Goal: Information Seeking & Learning: Learn about a topic

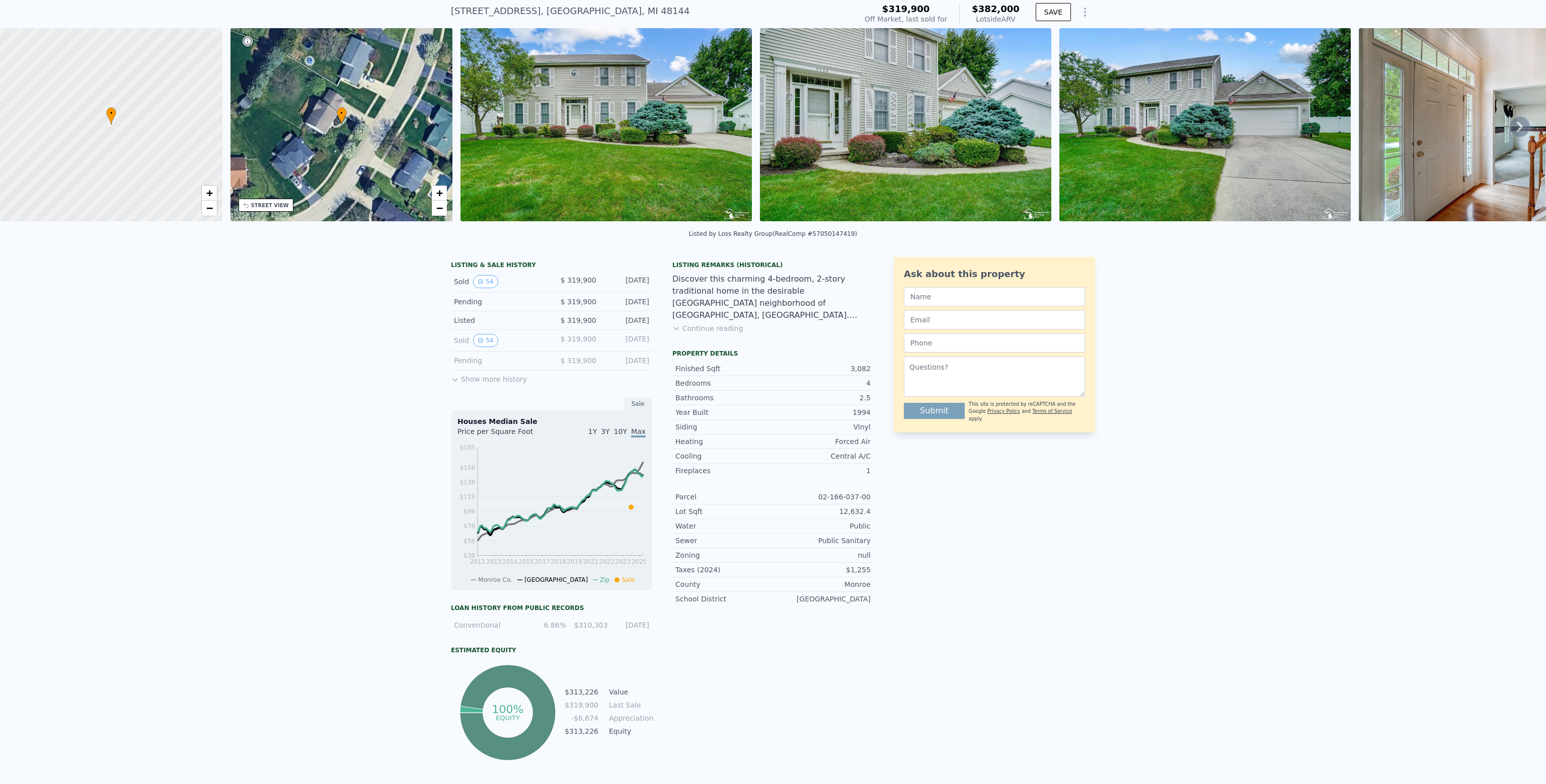
scroll to position [4, 0]
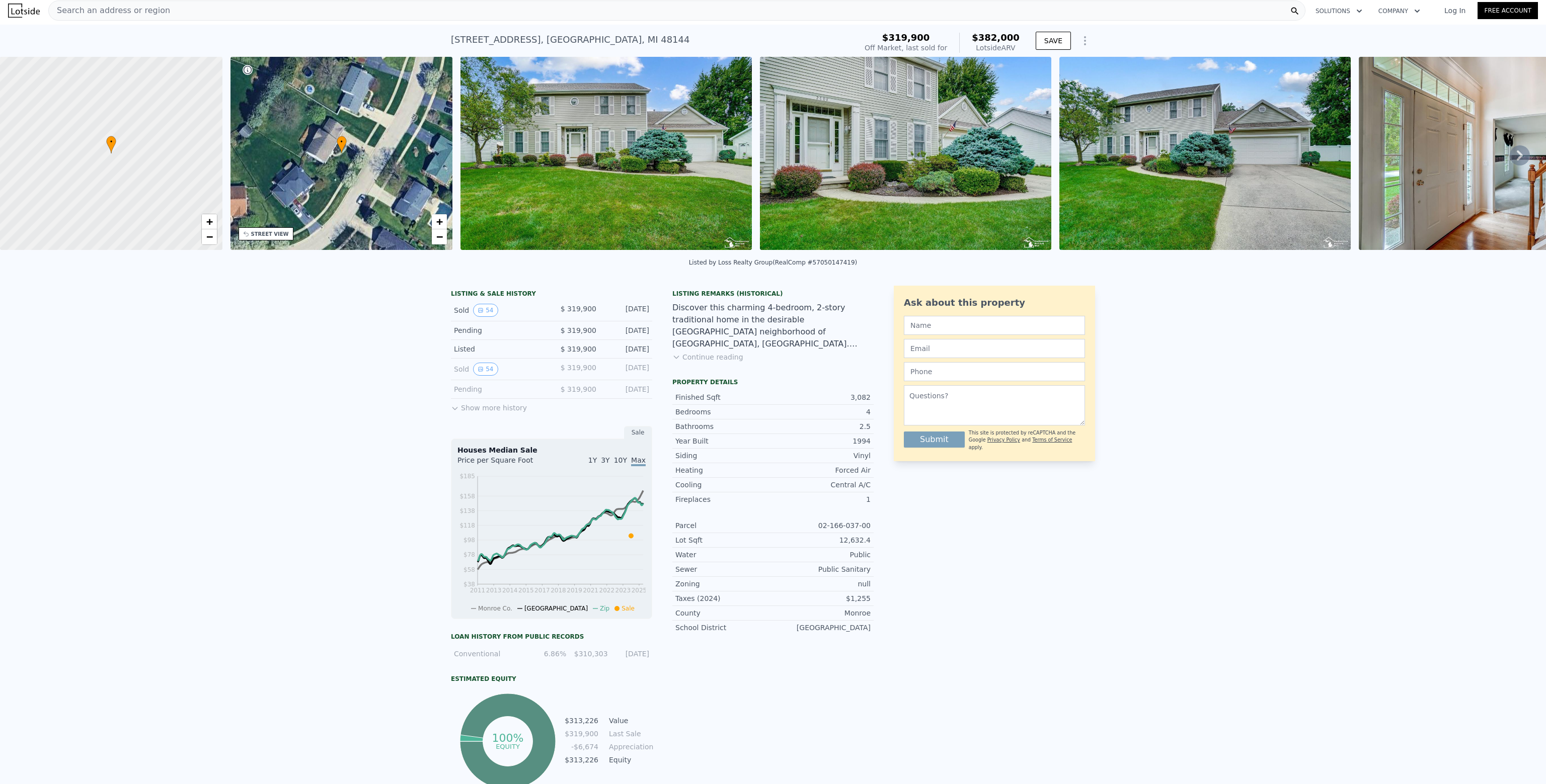
click at [493, 413] on button "Show more history" at bounding box center [489, 405] width 76 height 14
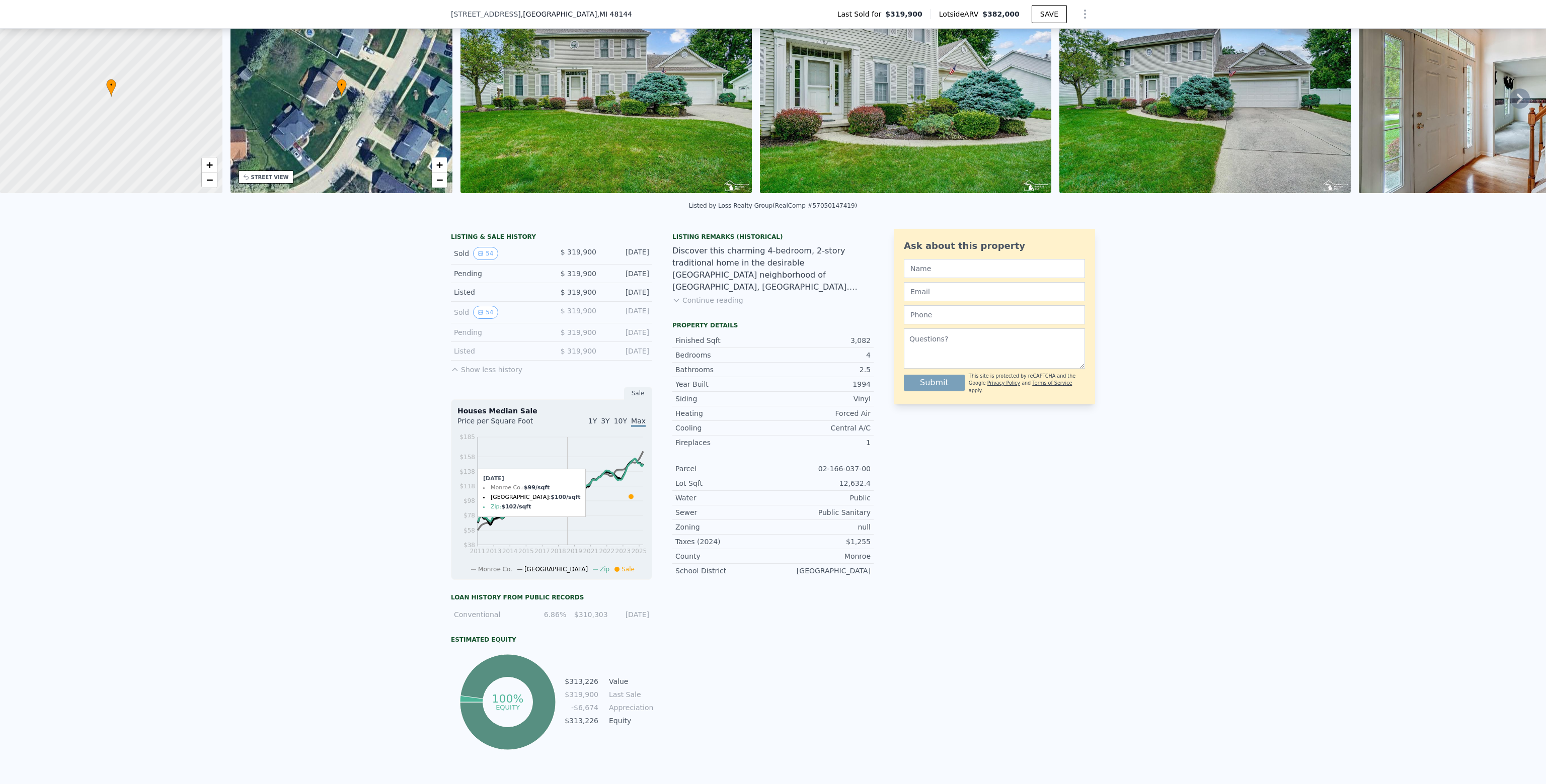
scroll to position [101, 0]
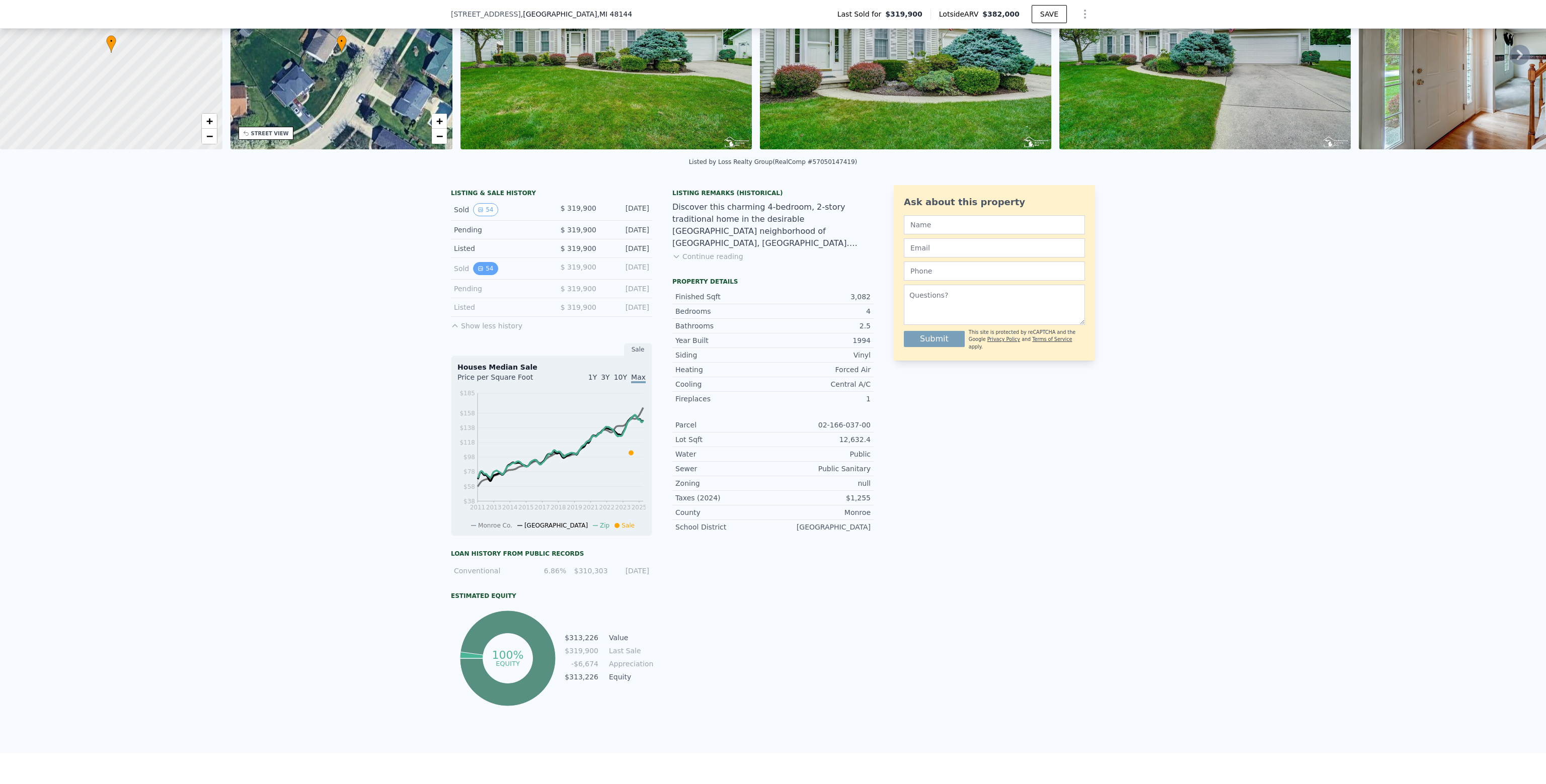
click at [485, 273] on button "54" at bounding box center [485, 269] width 25 height 13
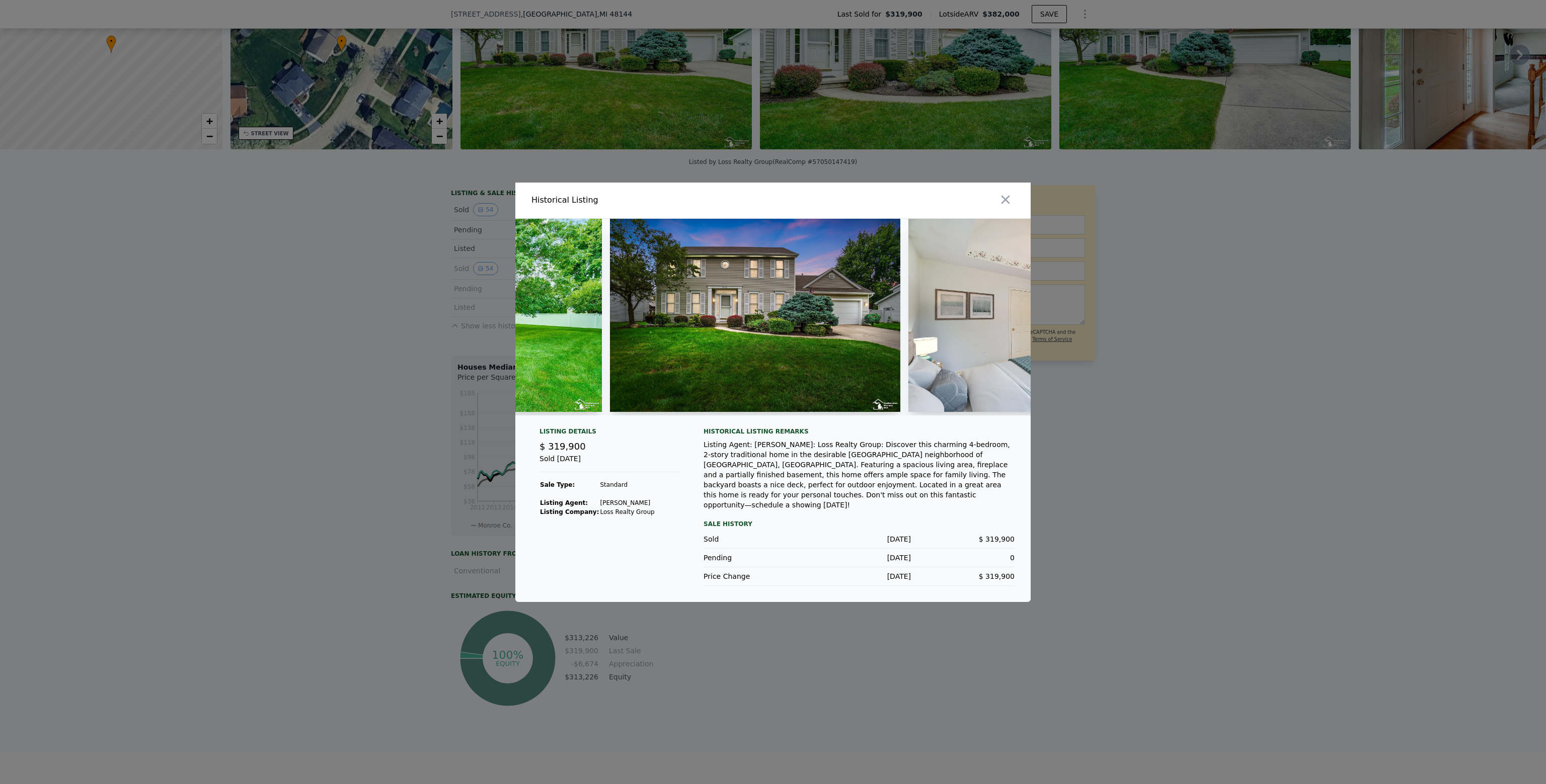
scroll to position [0, 14224]
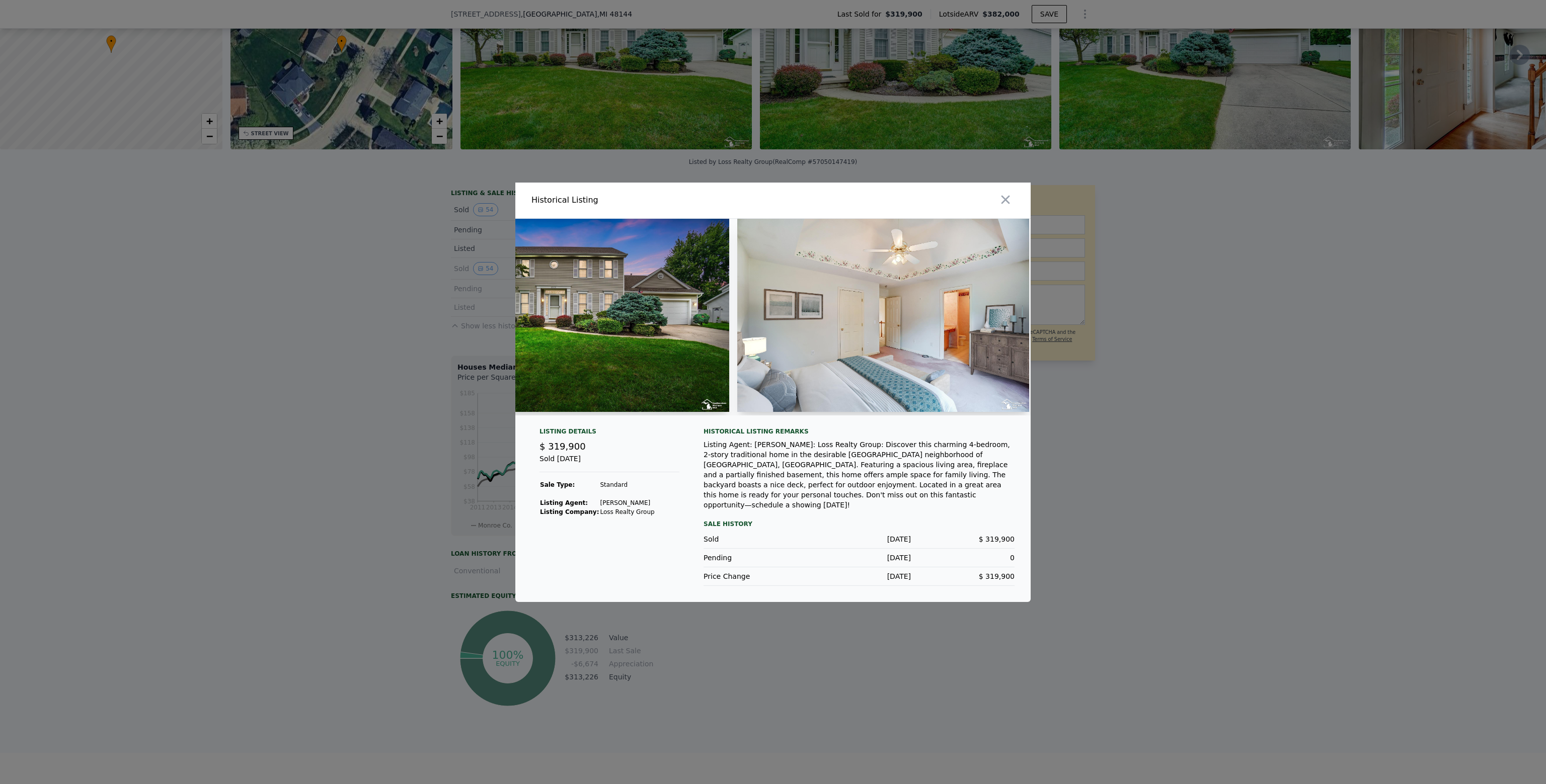
drag, startPoint x: 1008, startPoint y: 205, endPoint x: 993, endPoint y: 207, distance: 15.1
click at [1008, 204] on icon "button" at bounding box center [1006, 199] width 8 height 8
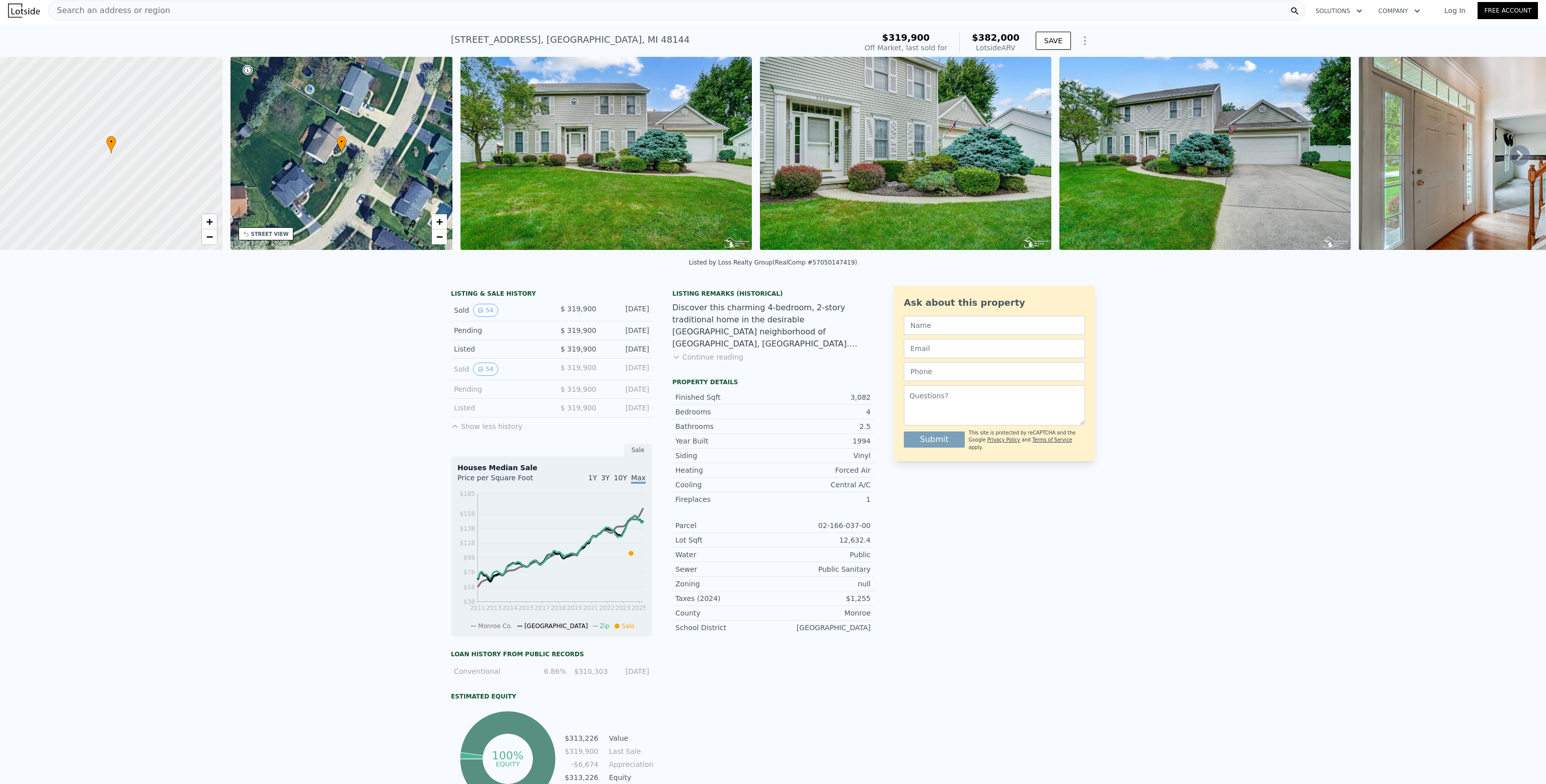
scroll to position [0, 0]
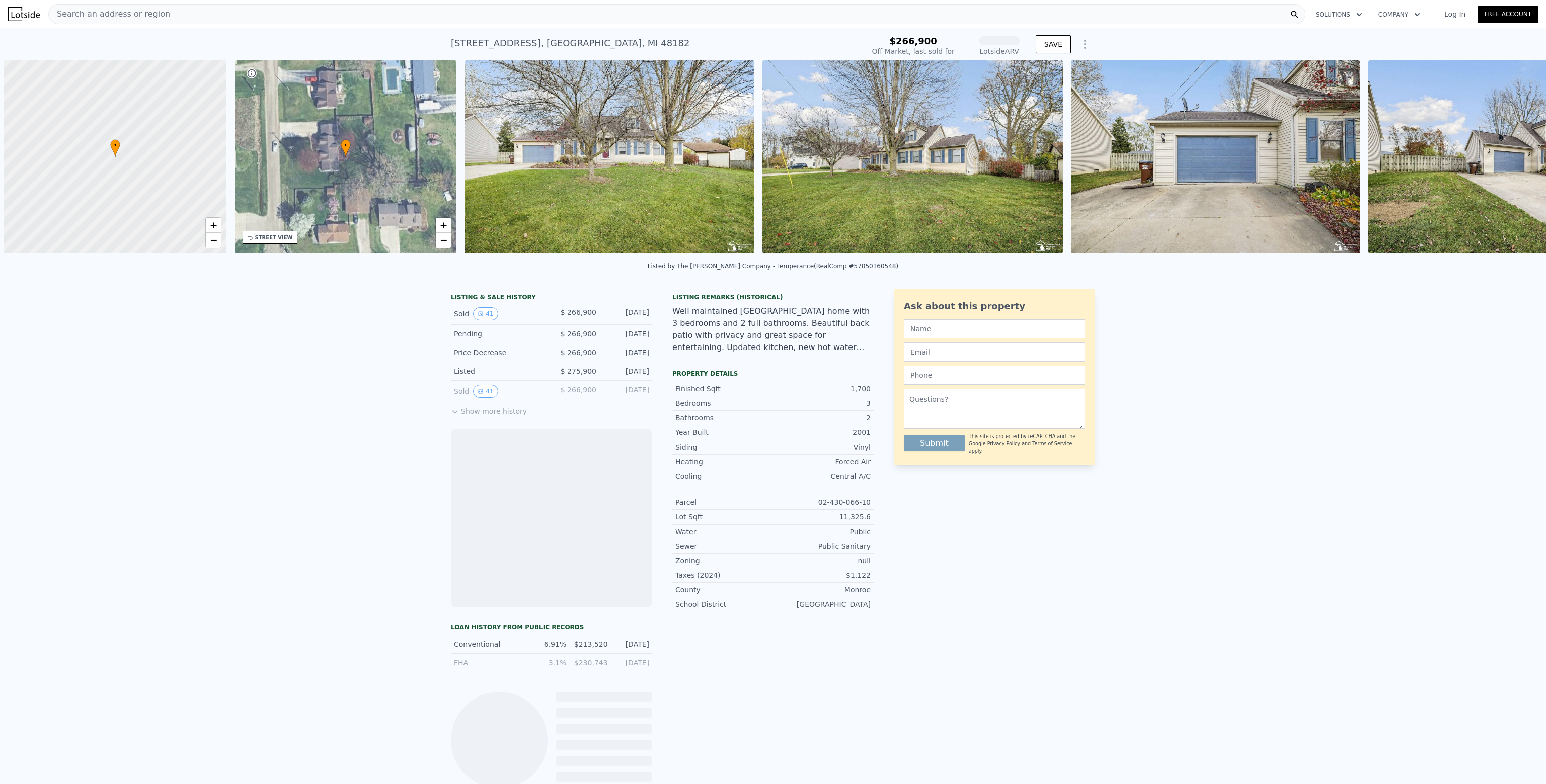
scroll to position [0, 4]
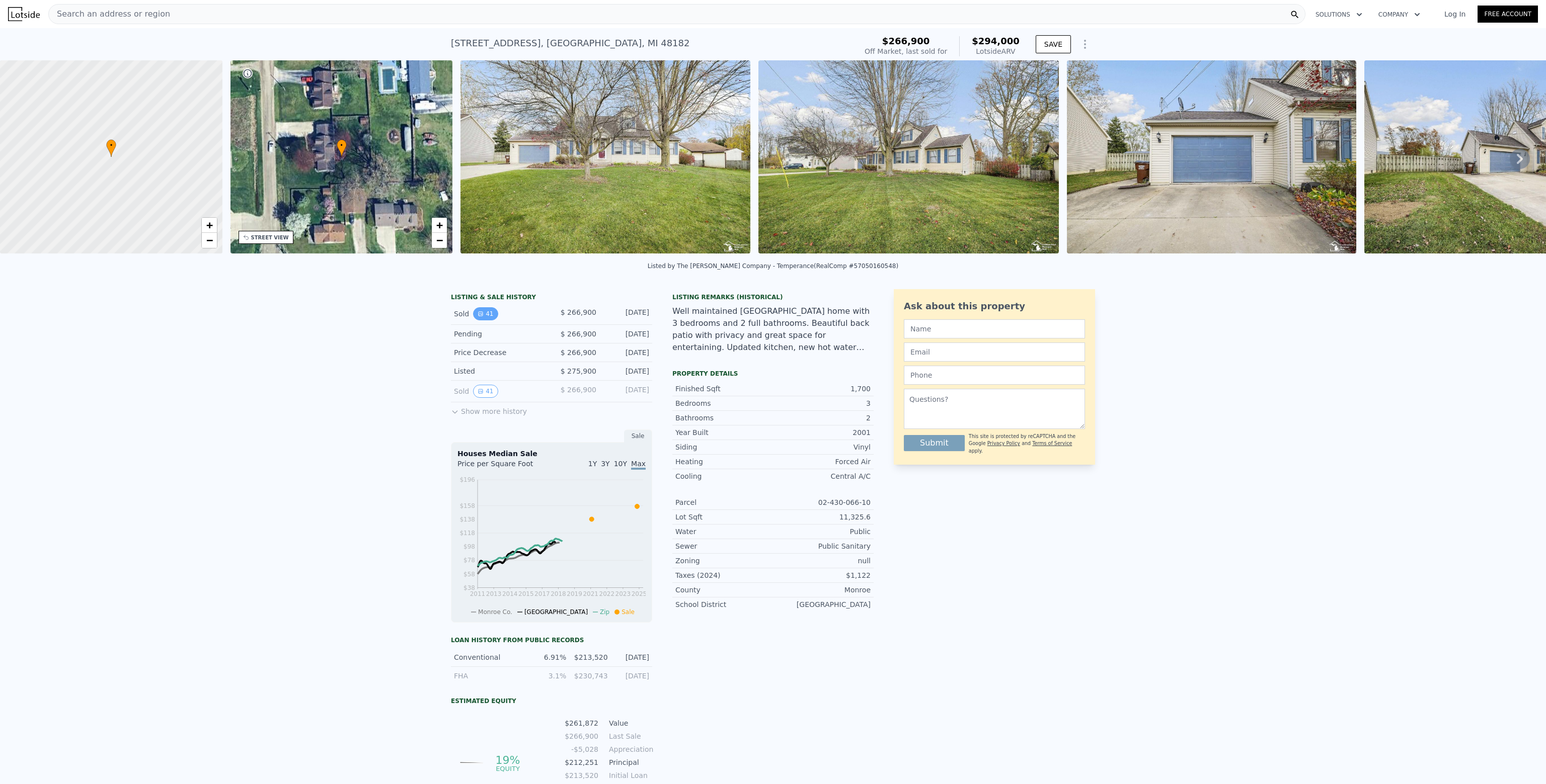
click at [483, 320] on button "41" at bounding box center [485, 314] width 25 height 13
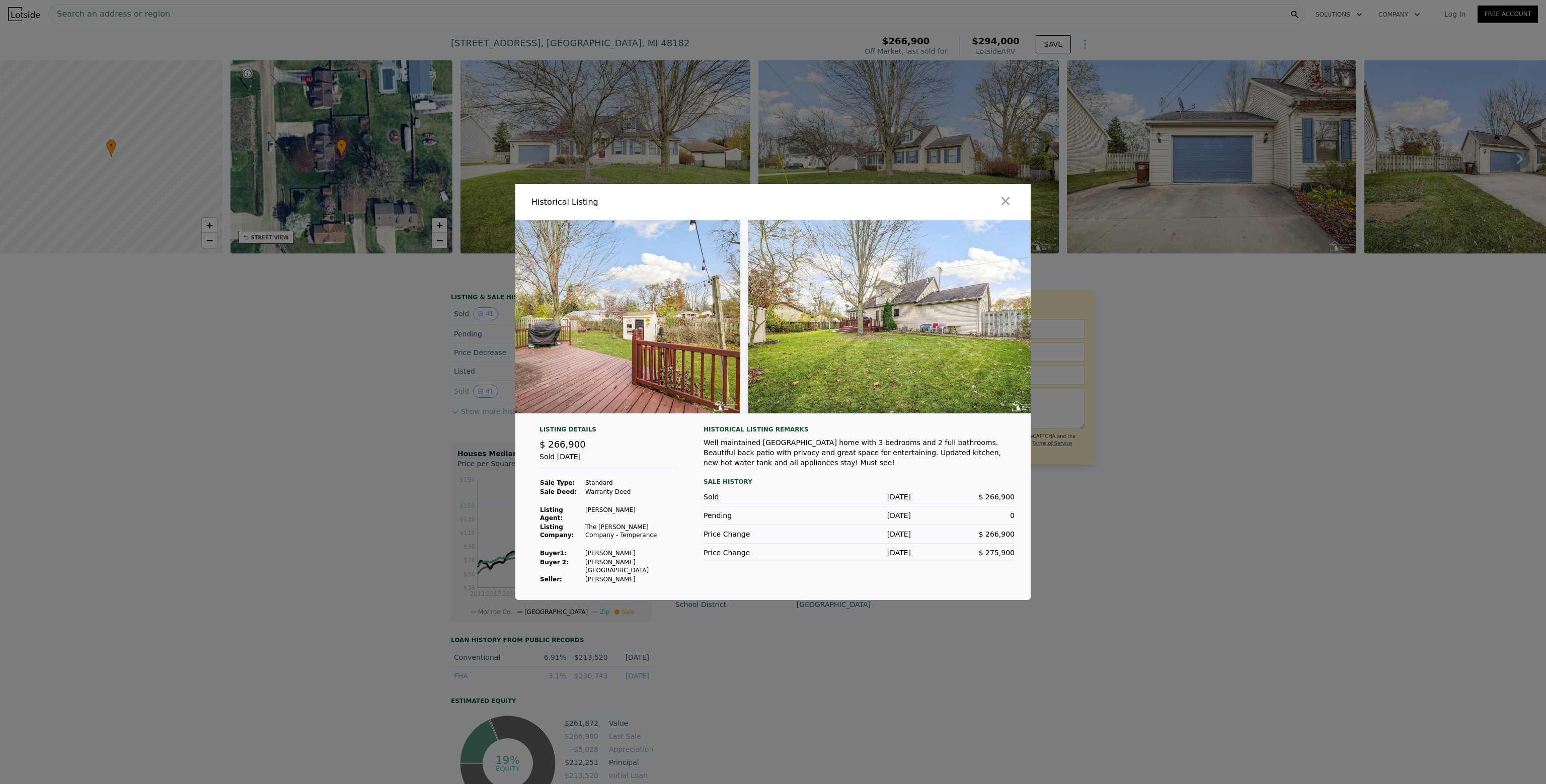
scroll to position [0, 10858]
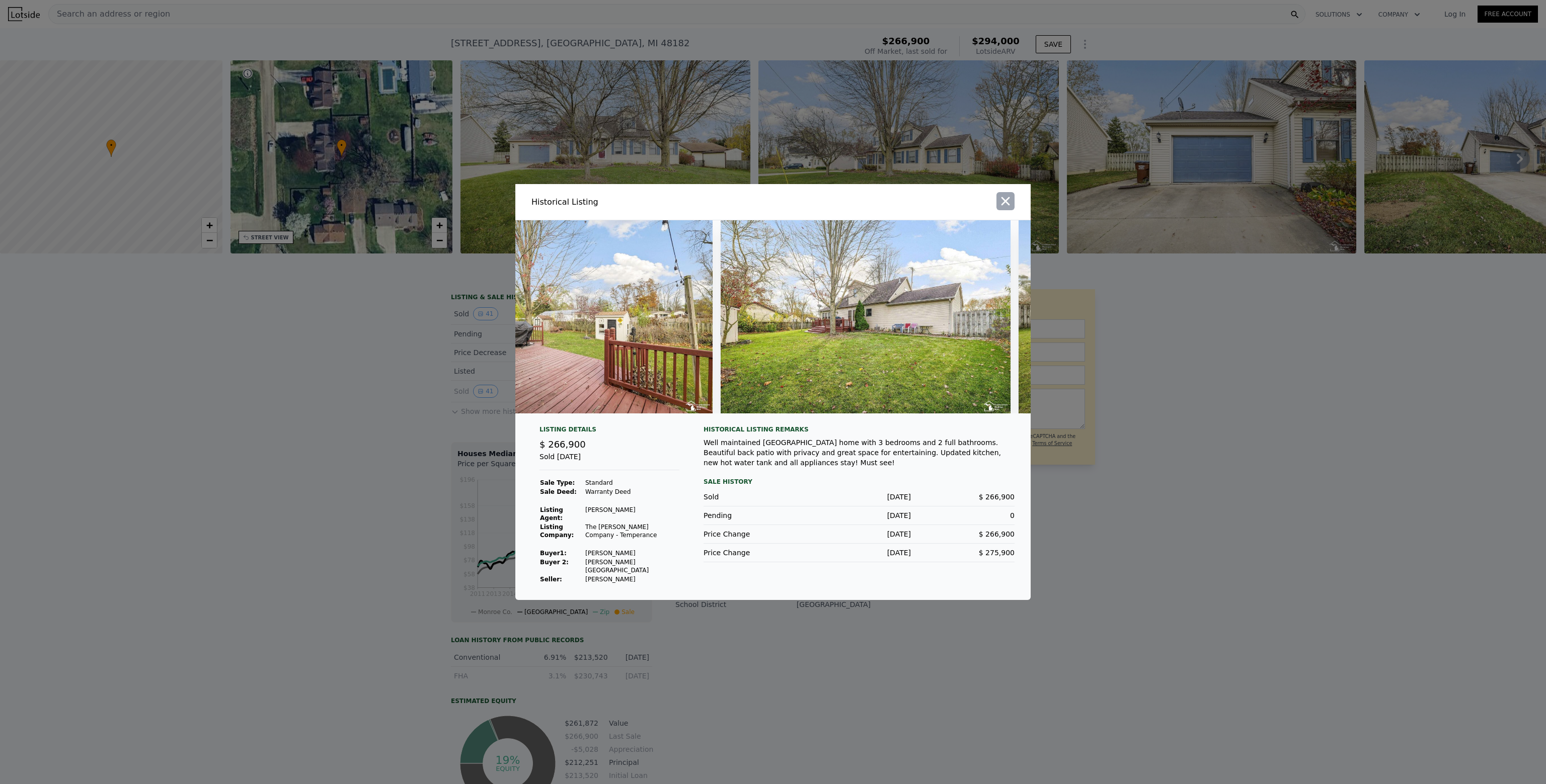
click at [1009, 206] on icon "button" at bounding box center [1005, 201] width 14 height 14
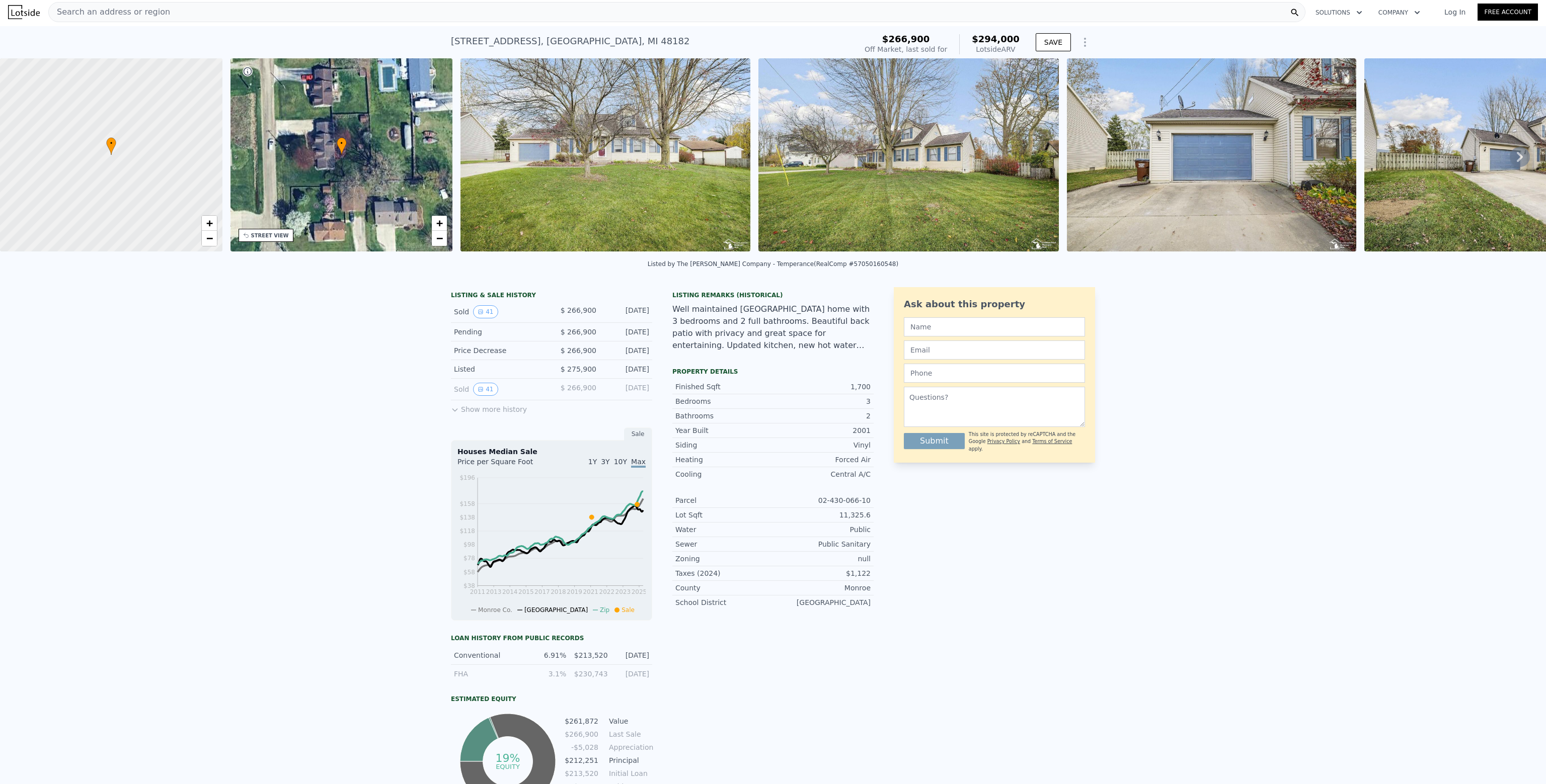
scroll to position [0, 0]
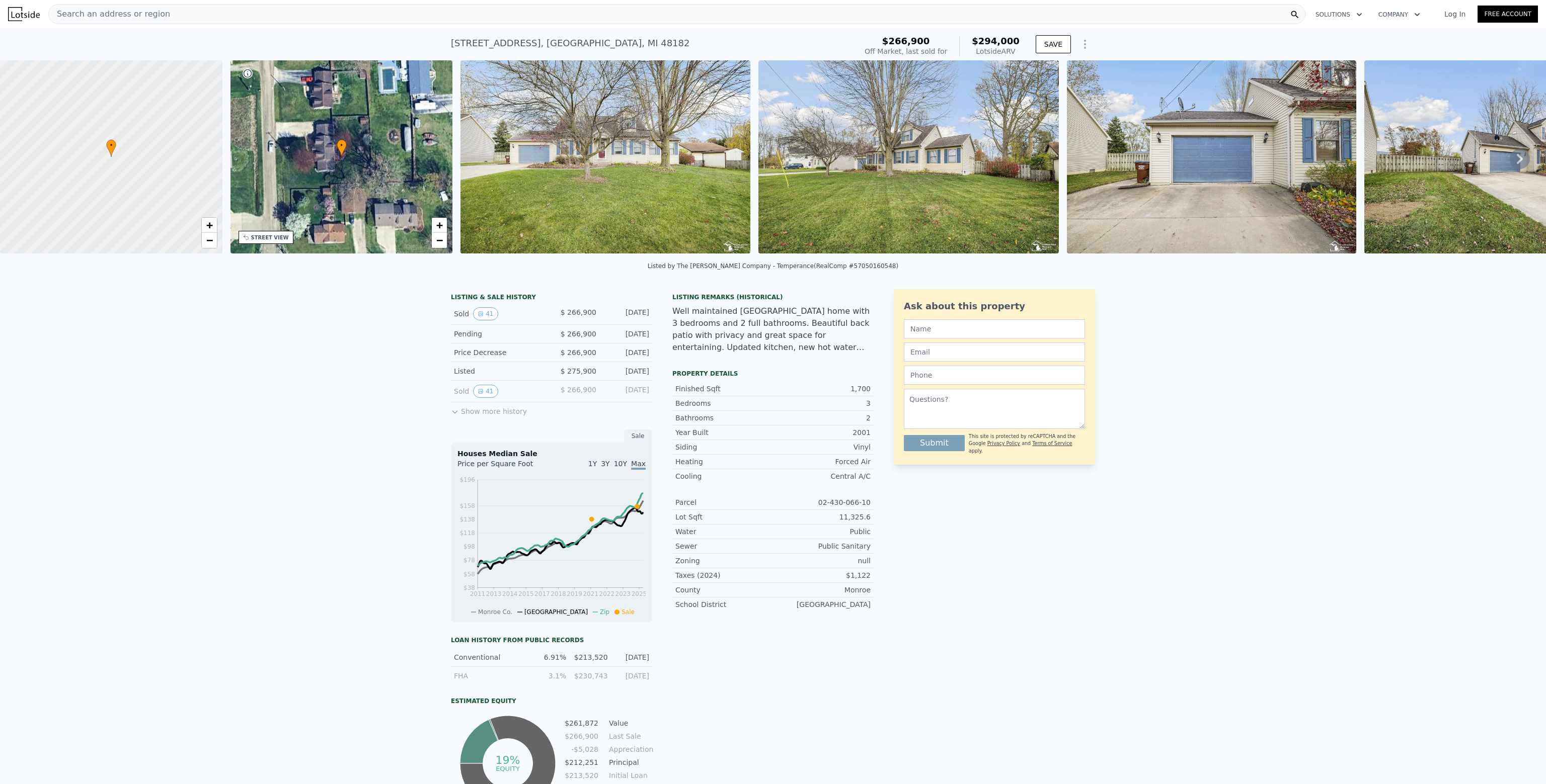
click at [86, 17] on span "Search an address or region" at bounding box center [109, 14] width 121 height 12
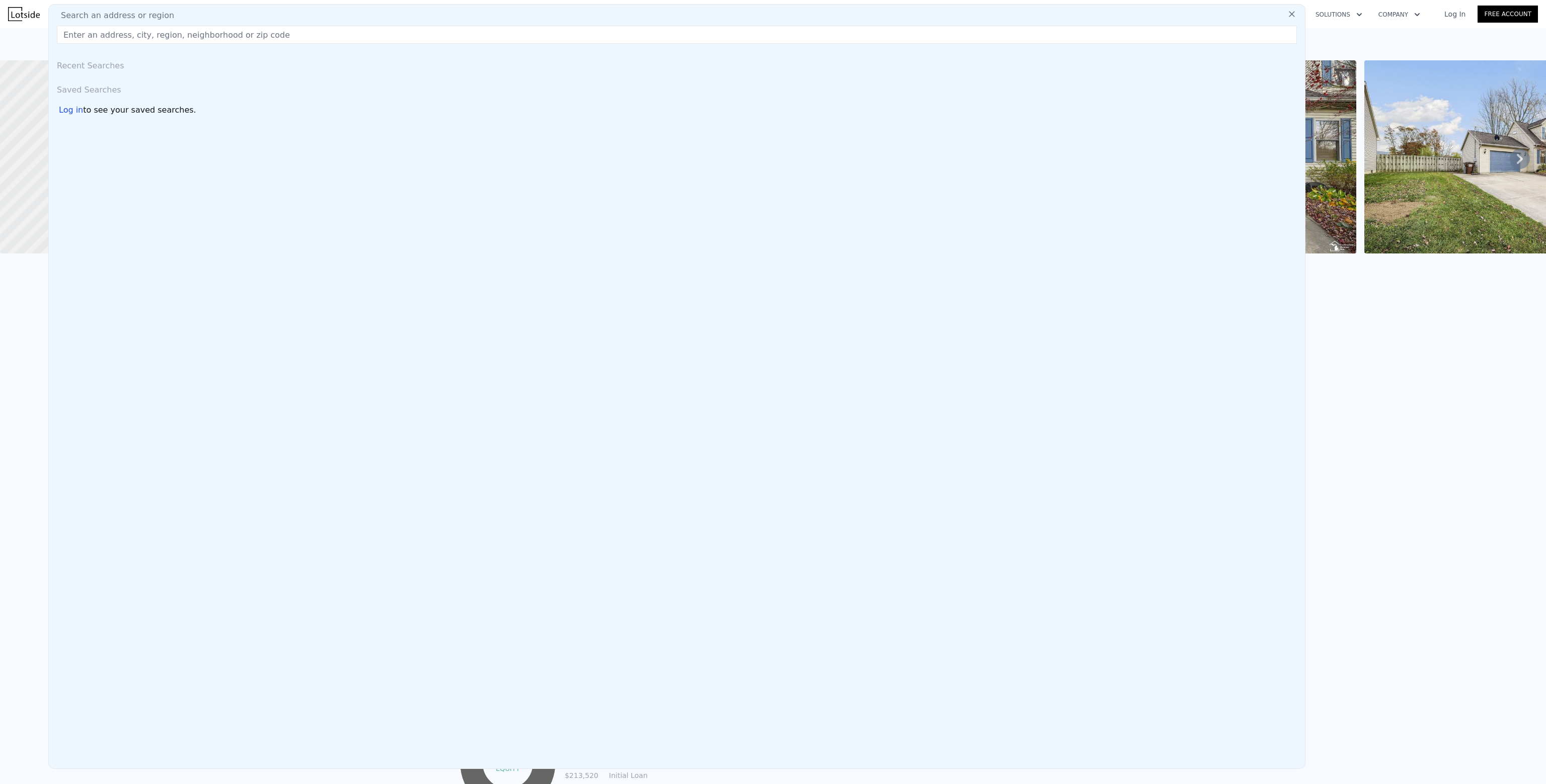
drag, startPoint x: 86, startPoint y: 17, endPoint x: 80, endPoint y: 36, distance: 19.9
click at [80, 36] on input "text" at bounding box center [677, 35] width 1240 height 18
paste input "2187 Willow Bend Dr"
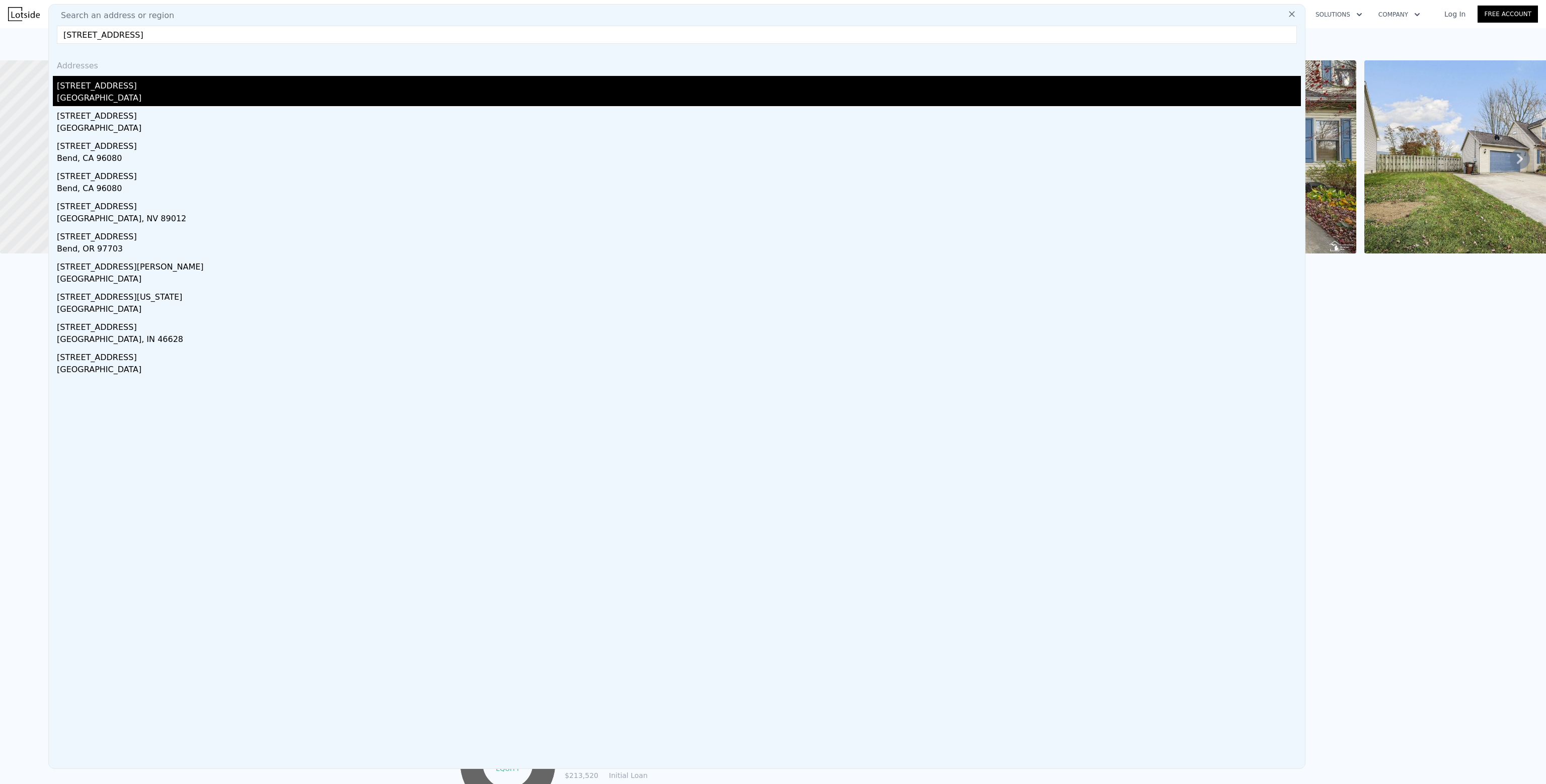
type input "2187 Willow Bend Dr"
click at [113, 94] on div "Monroe County, MI 48182" at bounding box center [679, 98] width 1244 height 14
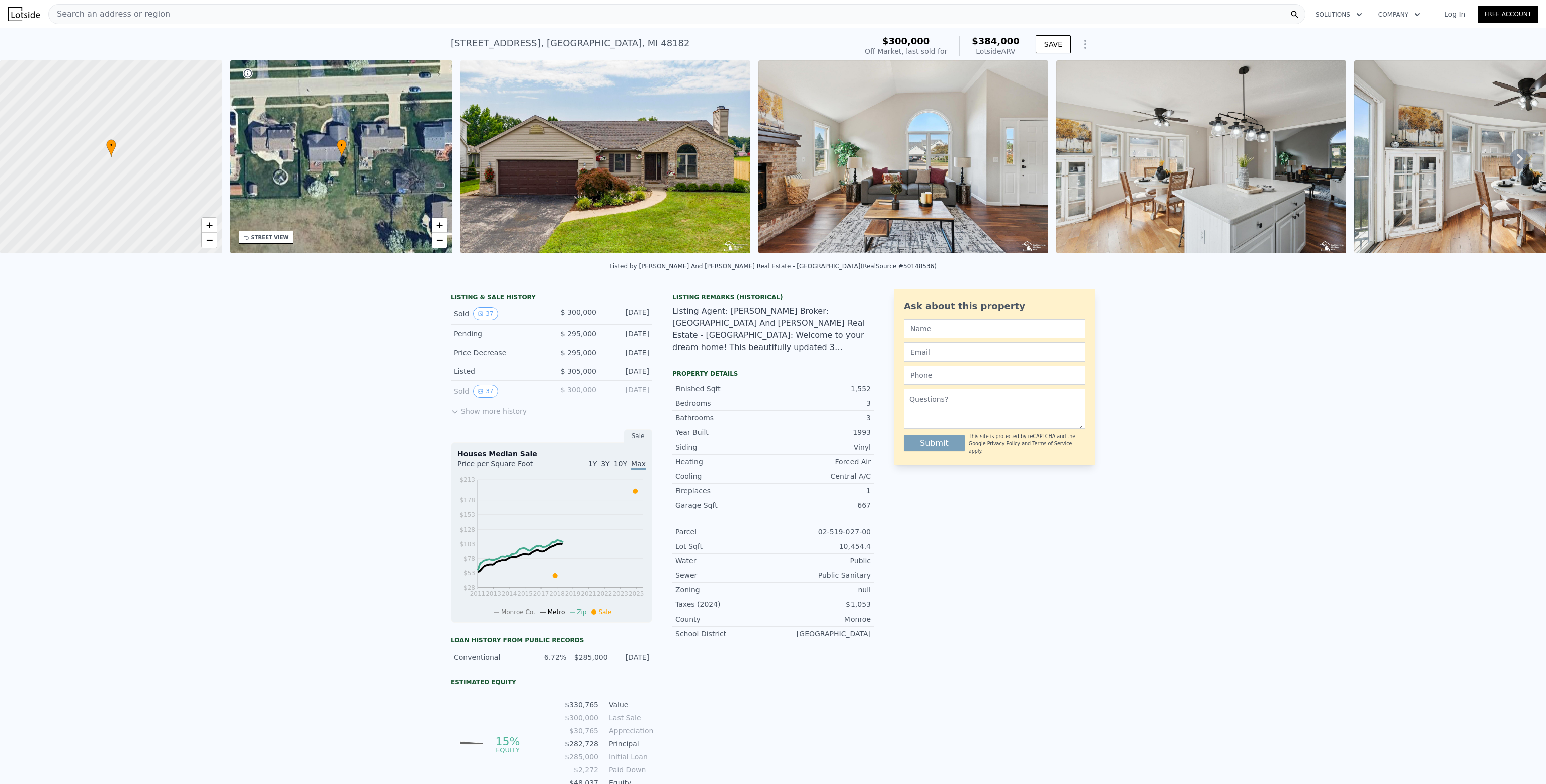
click at [475, 416] on button "Show more history" at bounding box center [489, 409] width 76 height 14
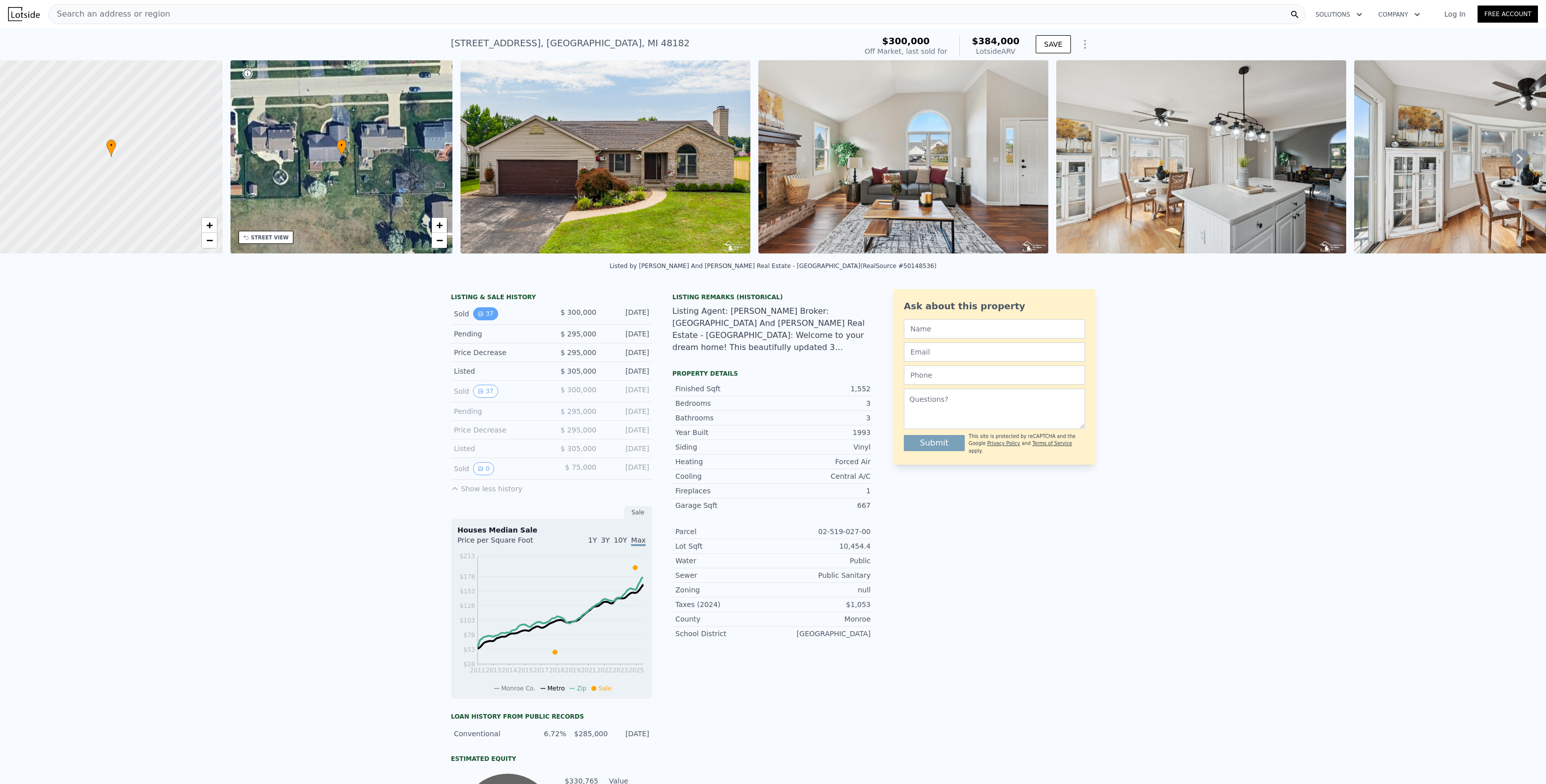
click at [478, 317] on icon "View historical data" at bounding box center [481, 314] width 6 height 6
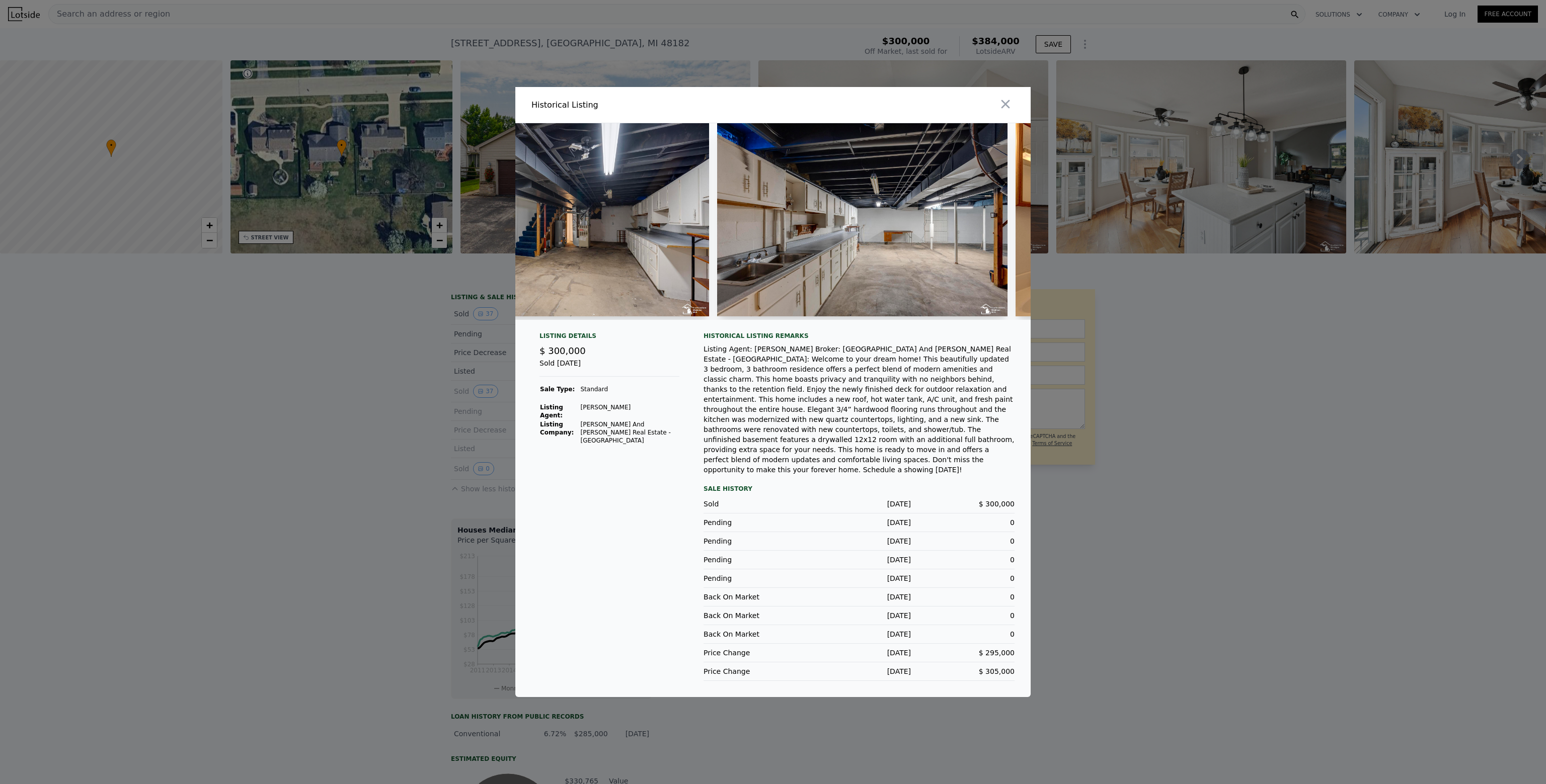
scroll to position [0, 6375]
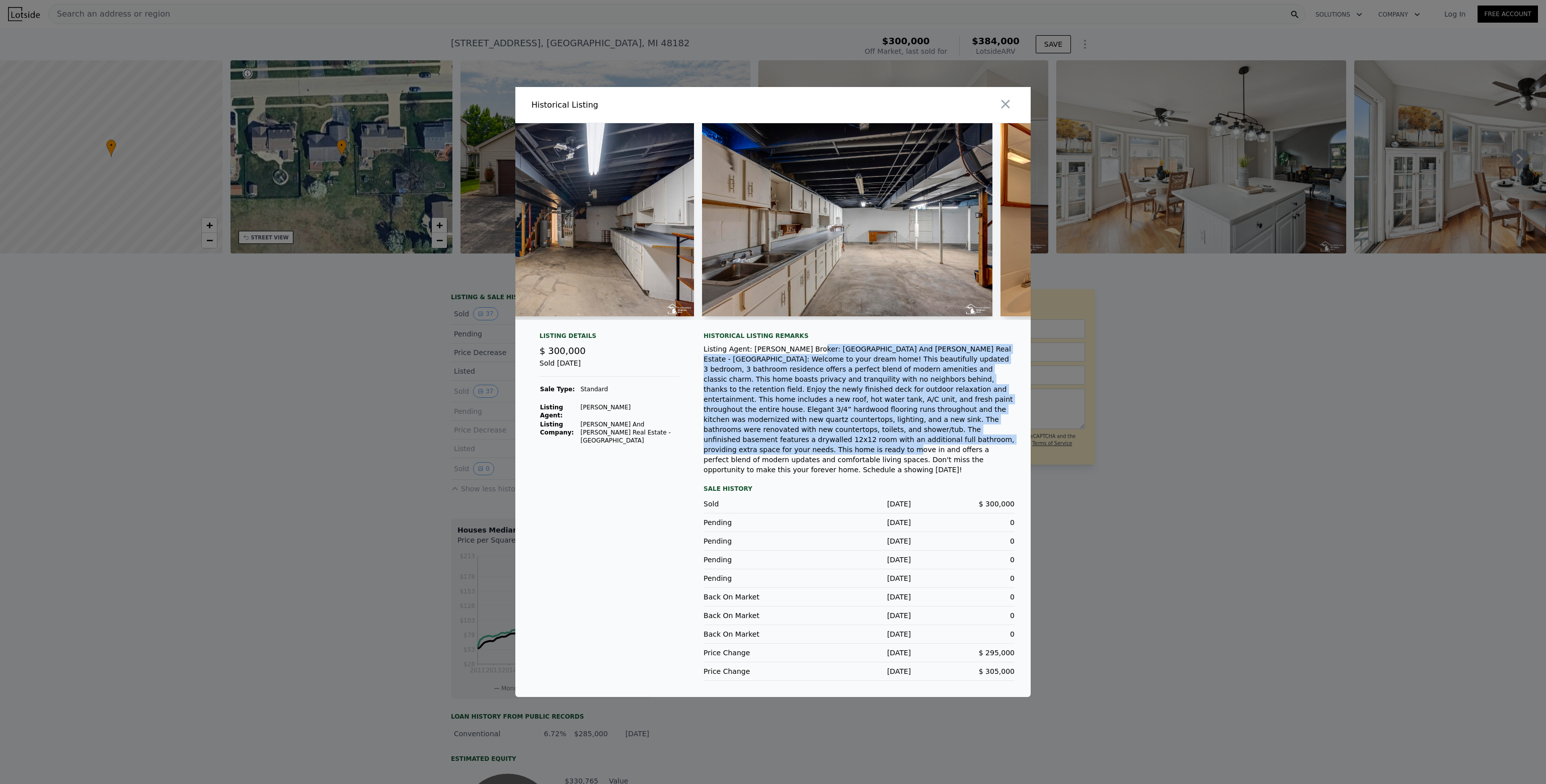
drag, startPoint x: 796, startPoint y: 364, endPoint x: 943, endPoint y: 446, distance: 168.3
click at [943, 446] on div "Listing Agent: Jake Cox Broker: Wiens And Roth Real Estate - Lambertville: Welc…" at bounding box center [859, 410] width 311 height 131
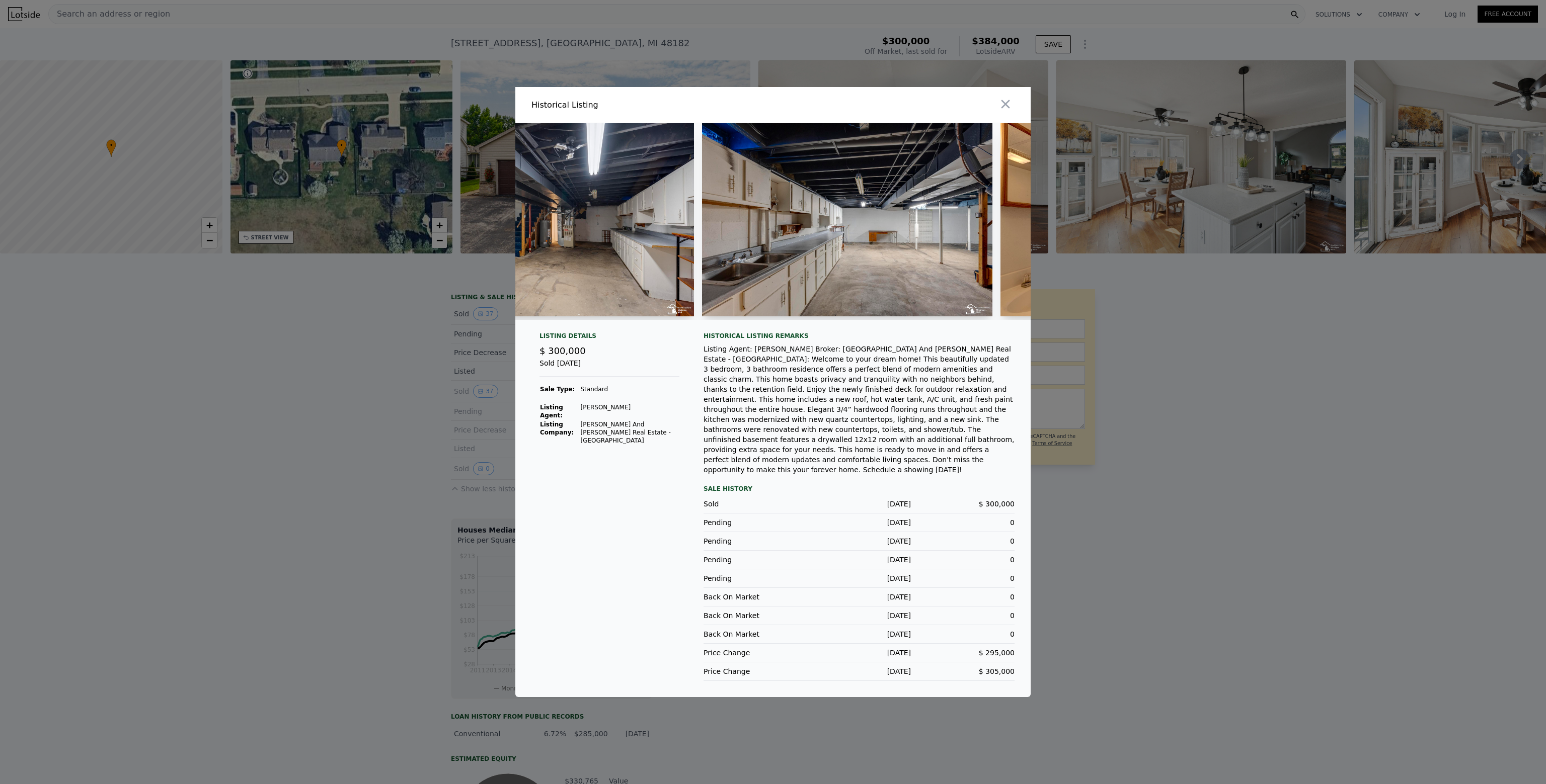
click at [970, 454] on div "Listing Agent: Jake Cox Broker: Wiens And Roth Real Estate - Lambertville: Welc…" at bounding box center [859, 410] width 311 height 131
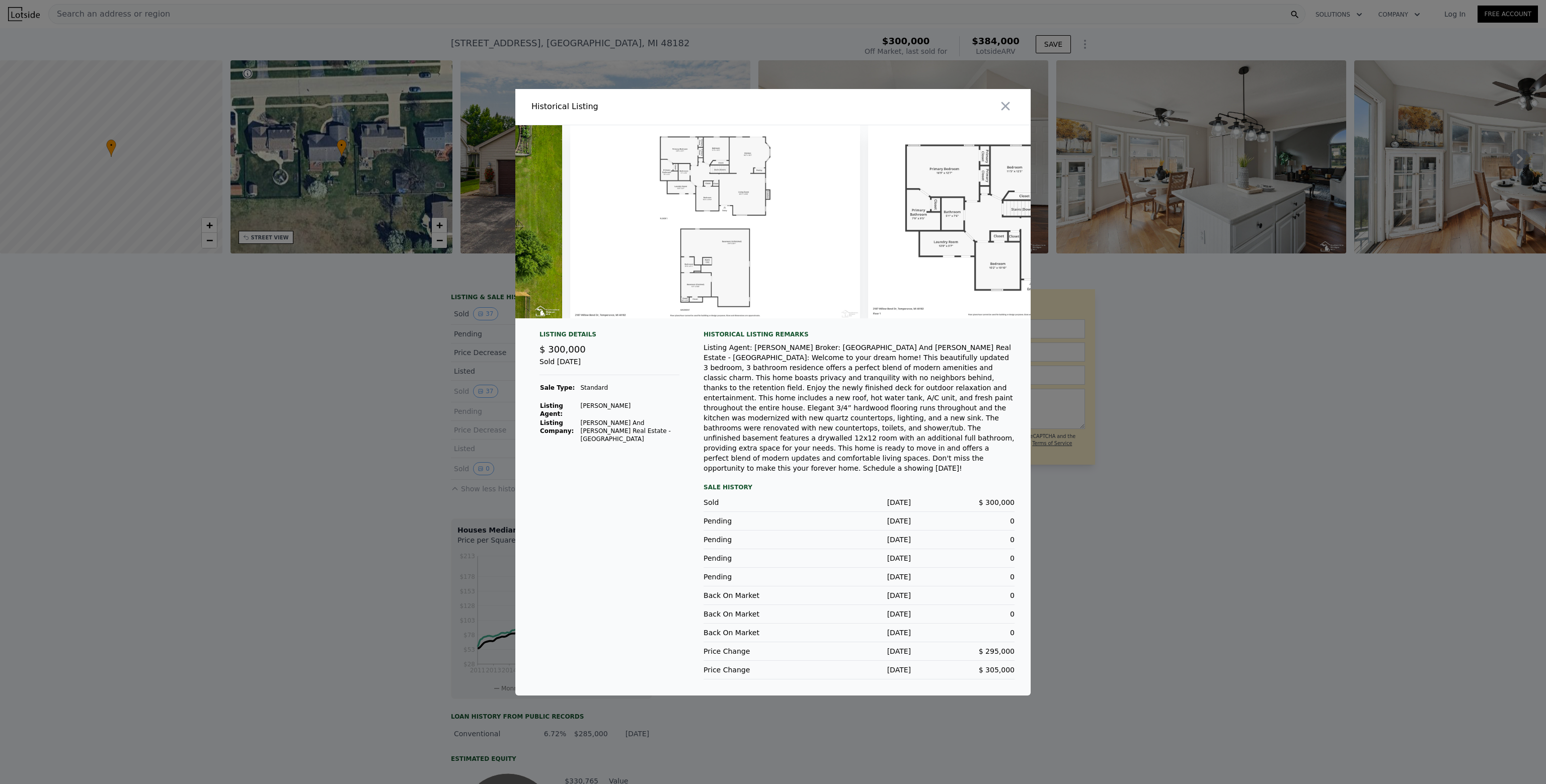
scroll to position [0, 10526]
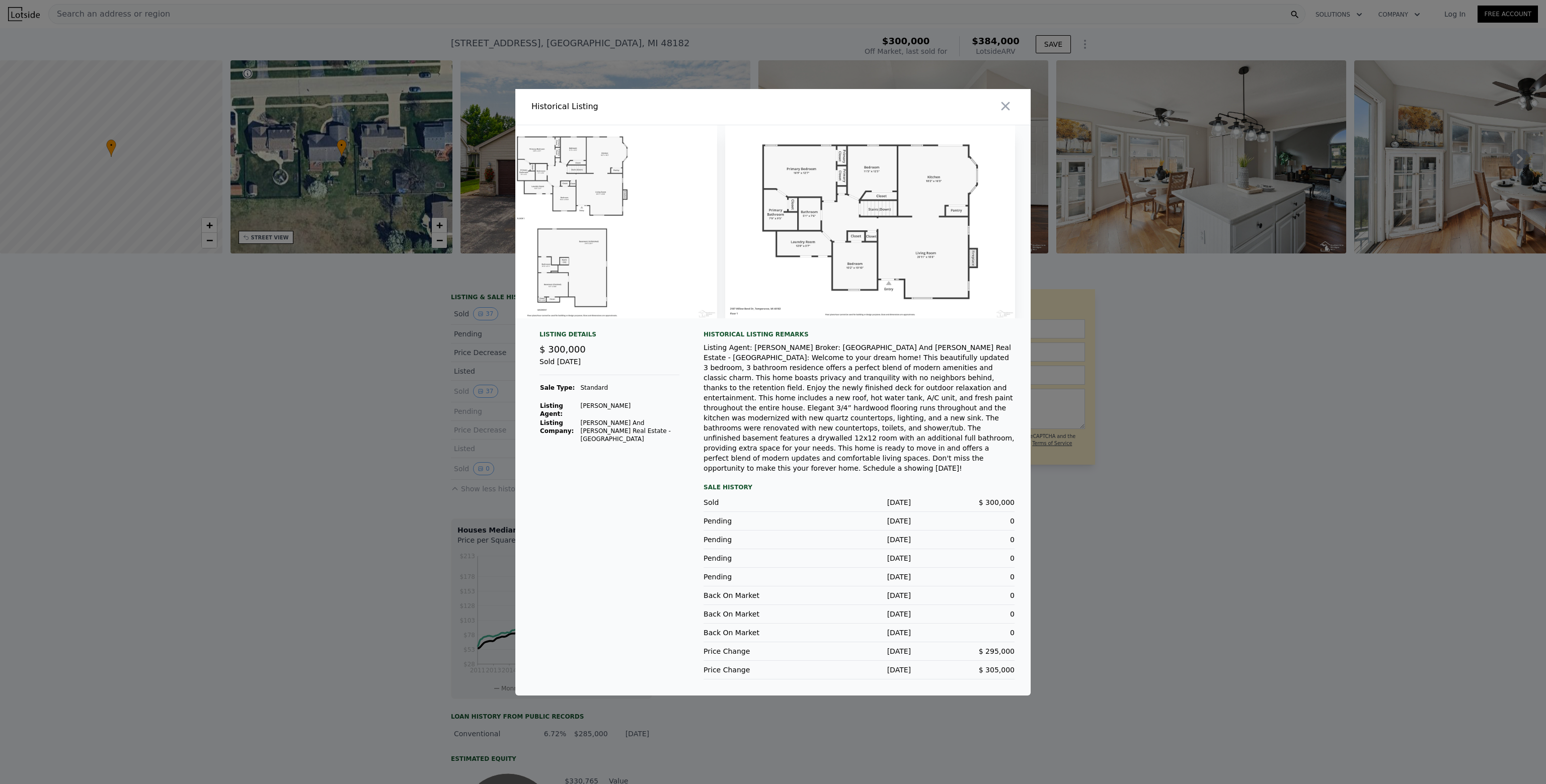
click at [618, 260] on img at bounding box center [572, 222] width 290 height 193
click at [568, 275] on img at bounding box center [572, 222] width 290 height 193
click at [1002, 110] on icon "button" at bounding box center [1006, 106] width 8 height 8
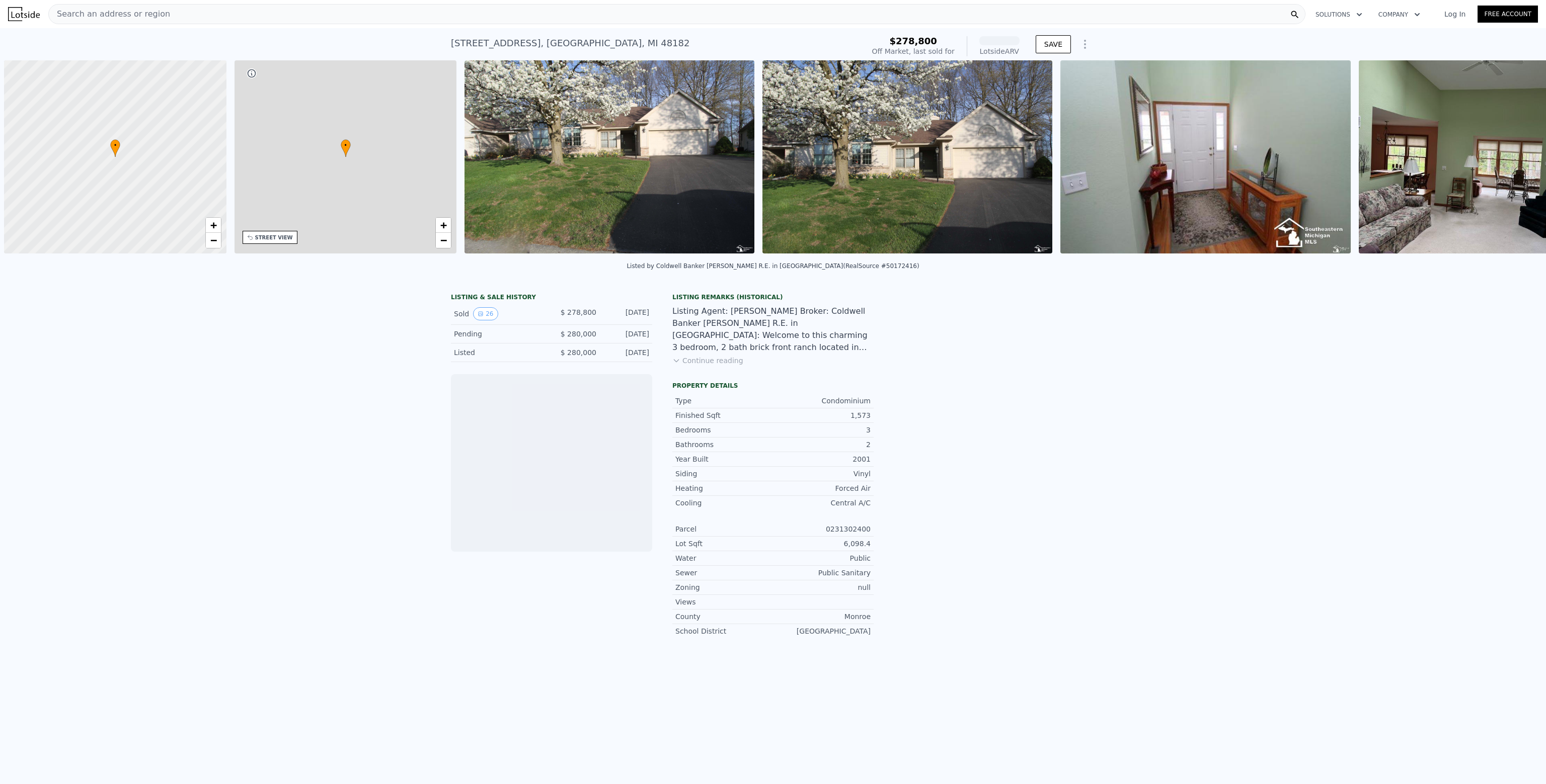
scroll to position [0, 4]
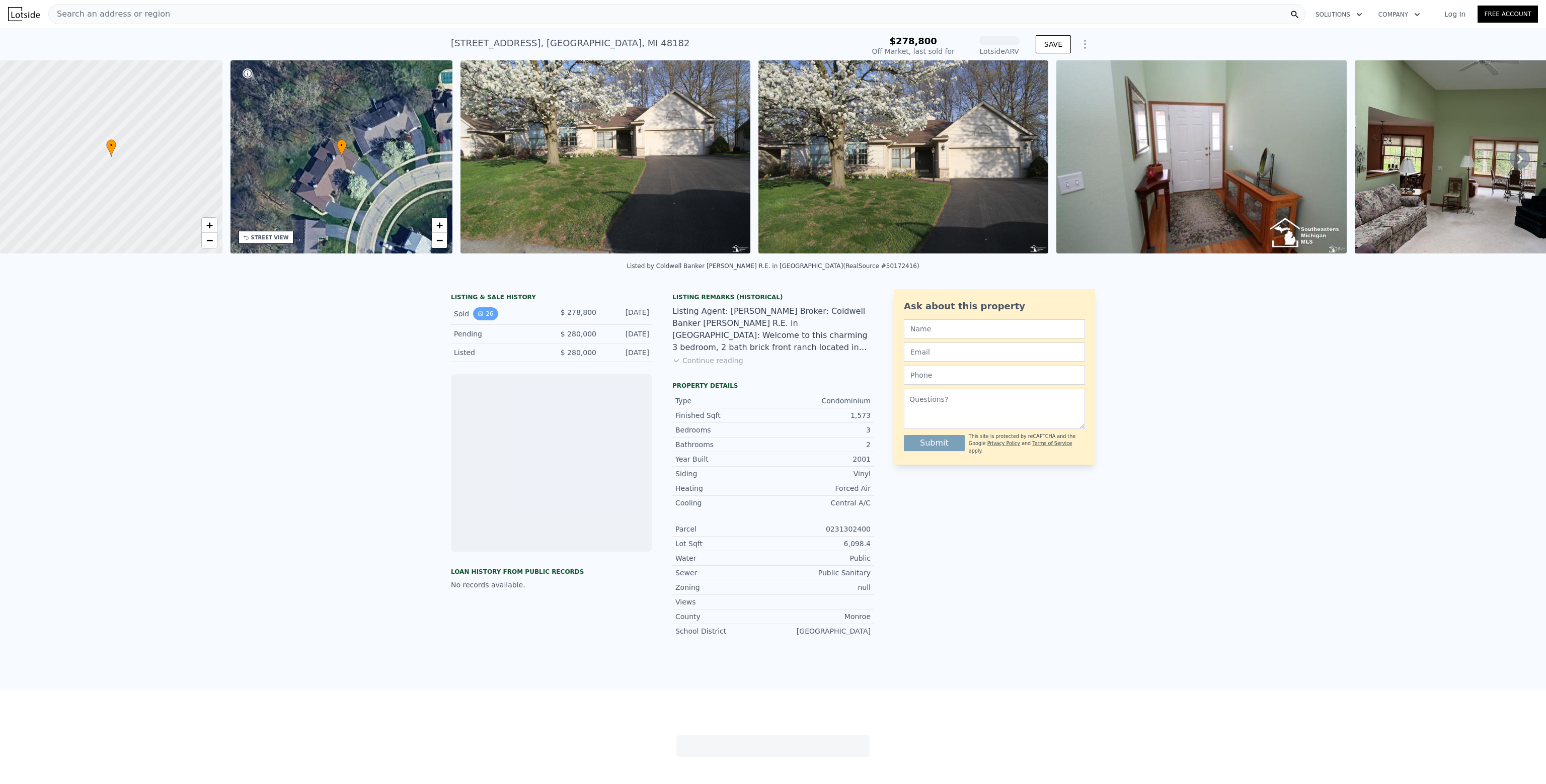
click at [479, 320] on button "26" at bounding box center [485, 314] width 25 height 13
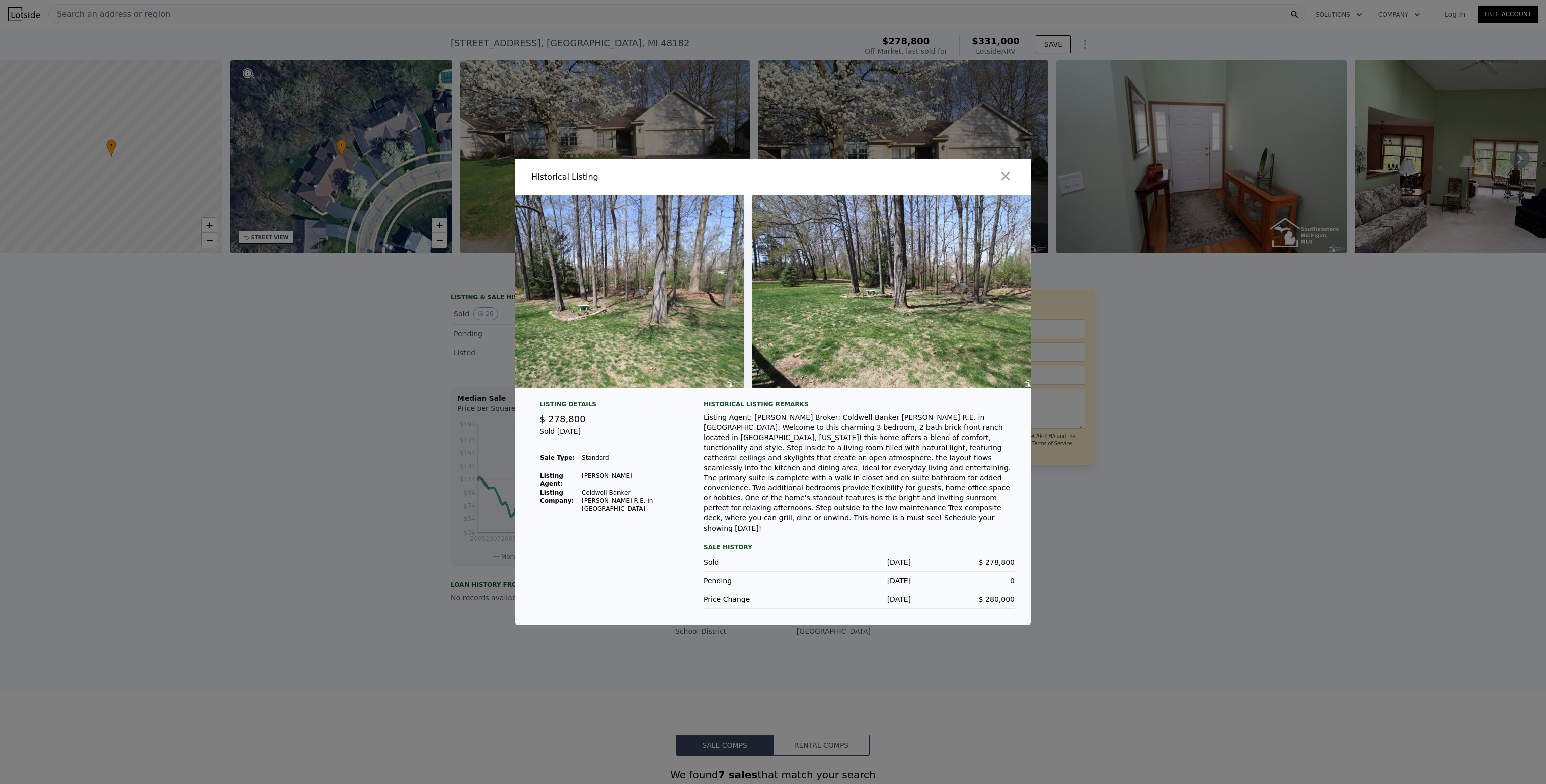
scroll to position [0, 6091]
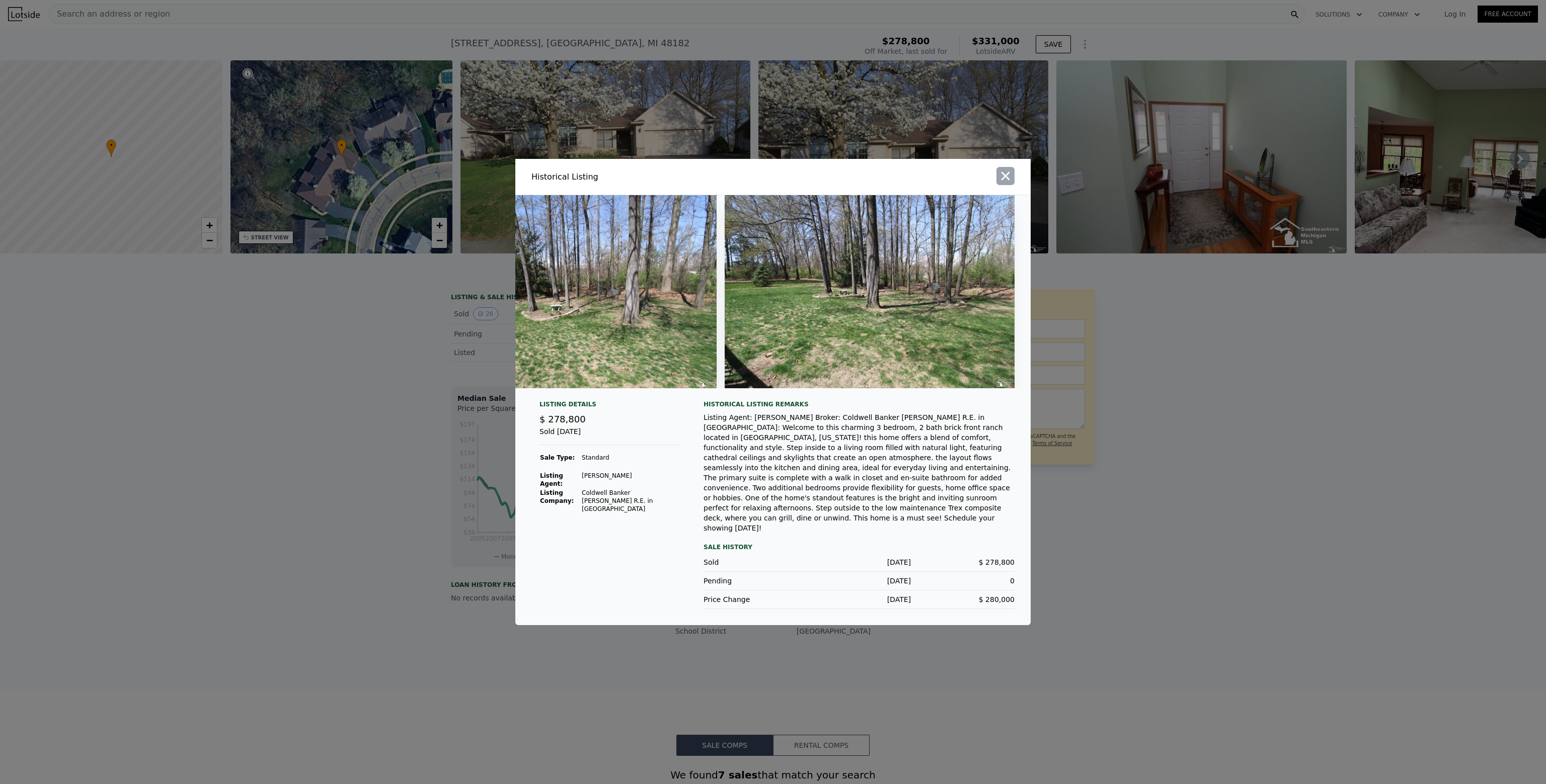
click at [999, 183] on icon "button" at bounding box center [1005, 176] width 14 height 14
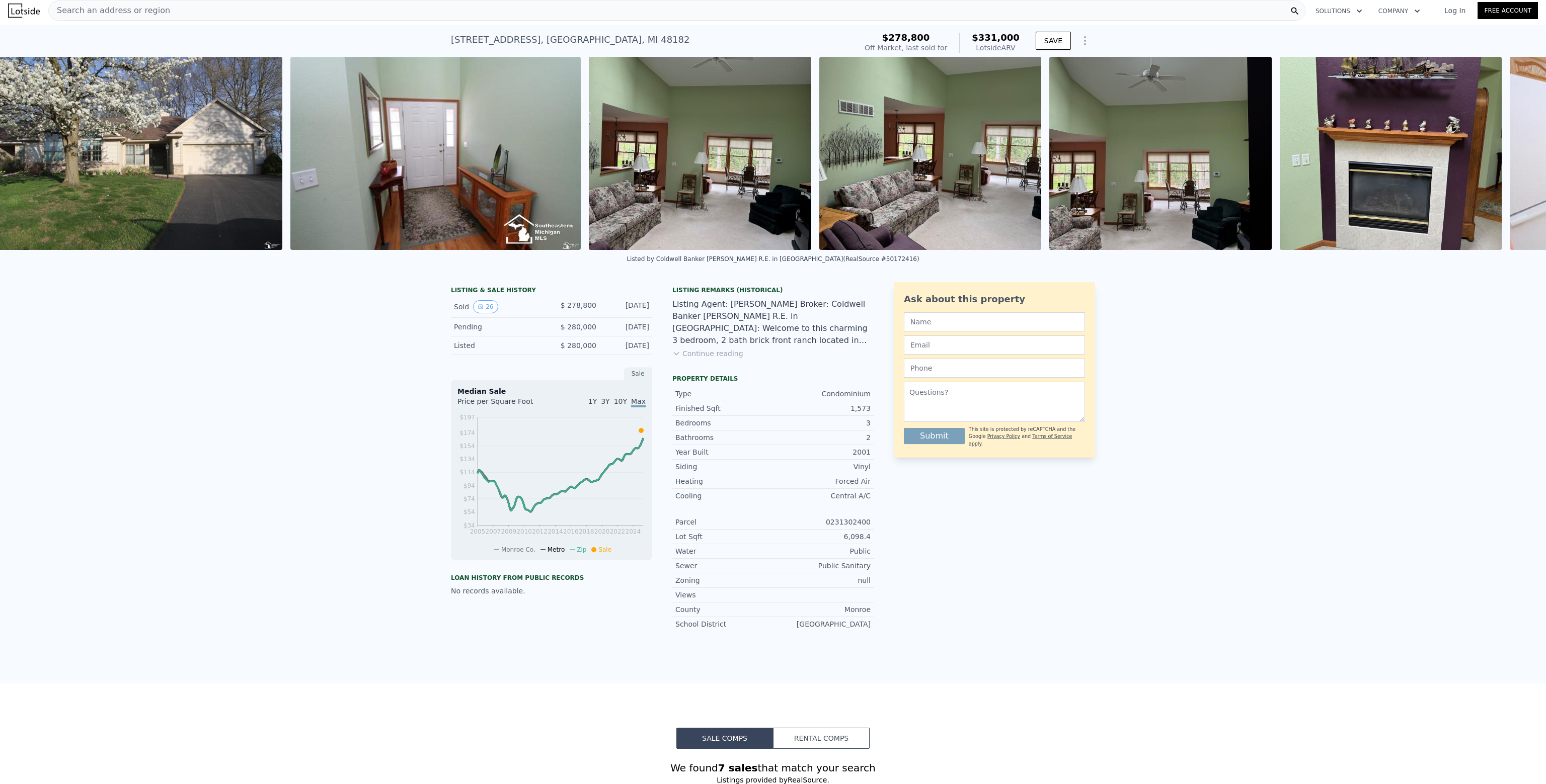
scroll to position [0, 759]
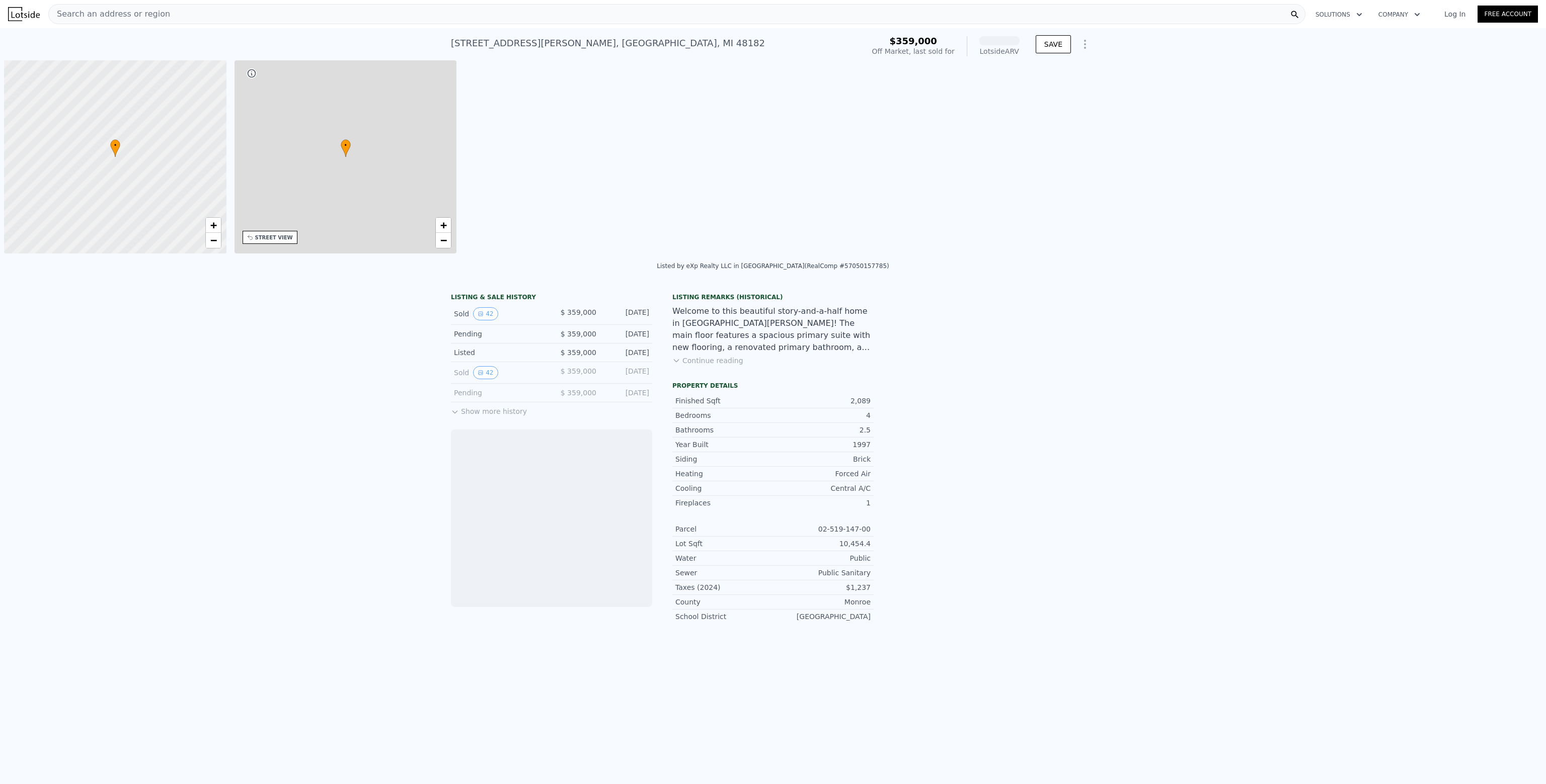
scroll to position [0, 4]
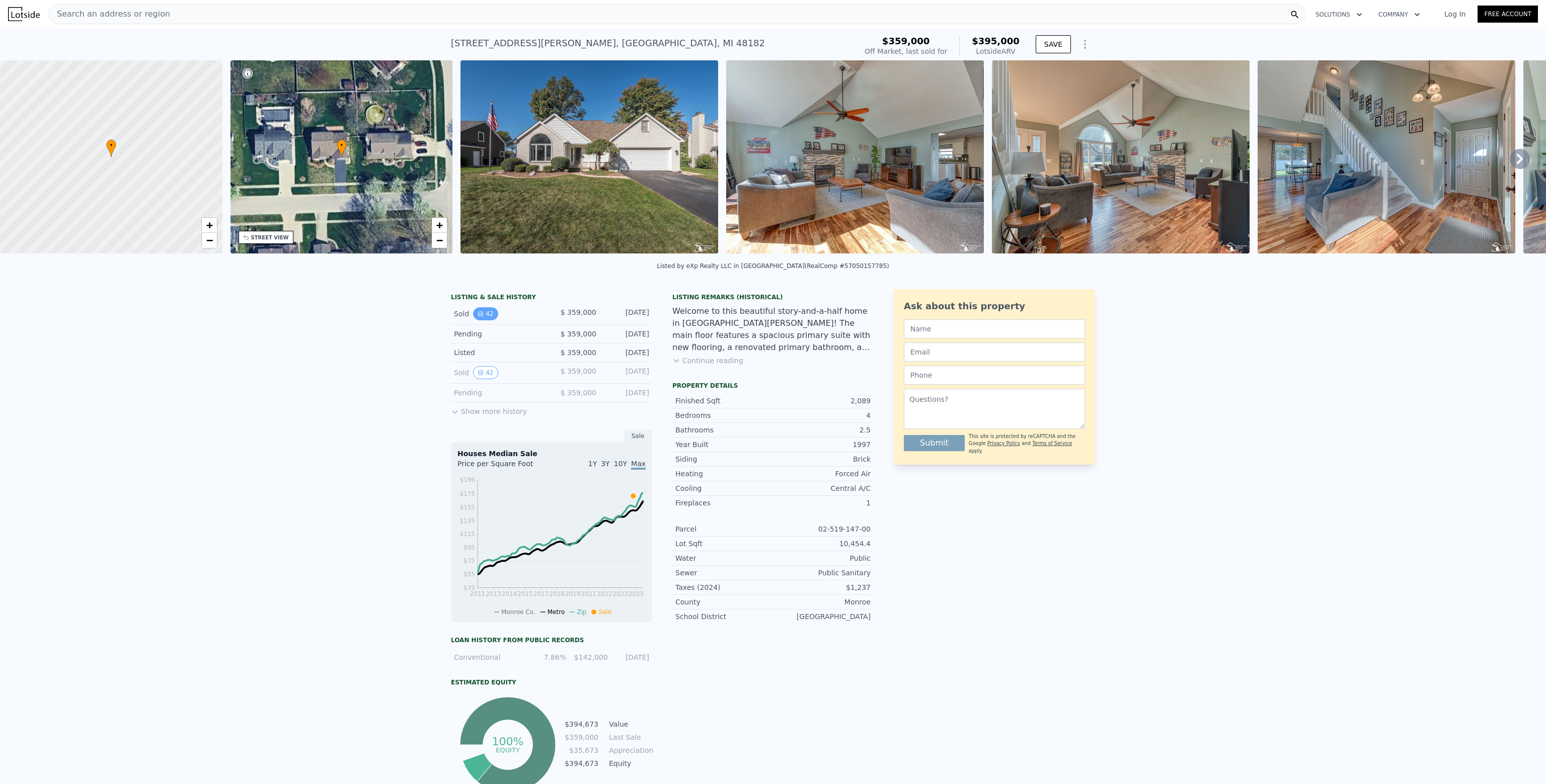
click at [487, 317] on button "42" at bounding box center [485, 314] width 25 height 13
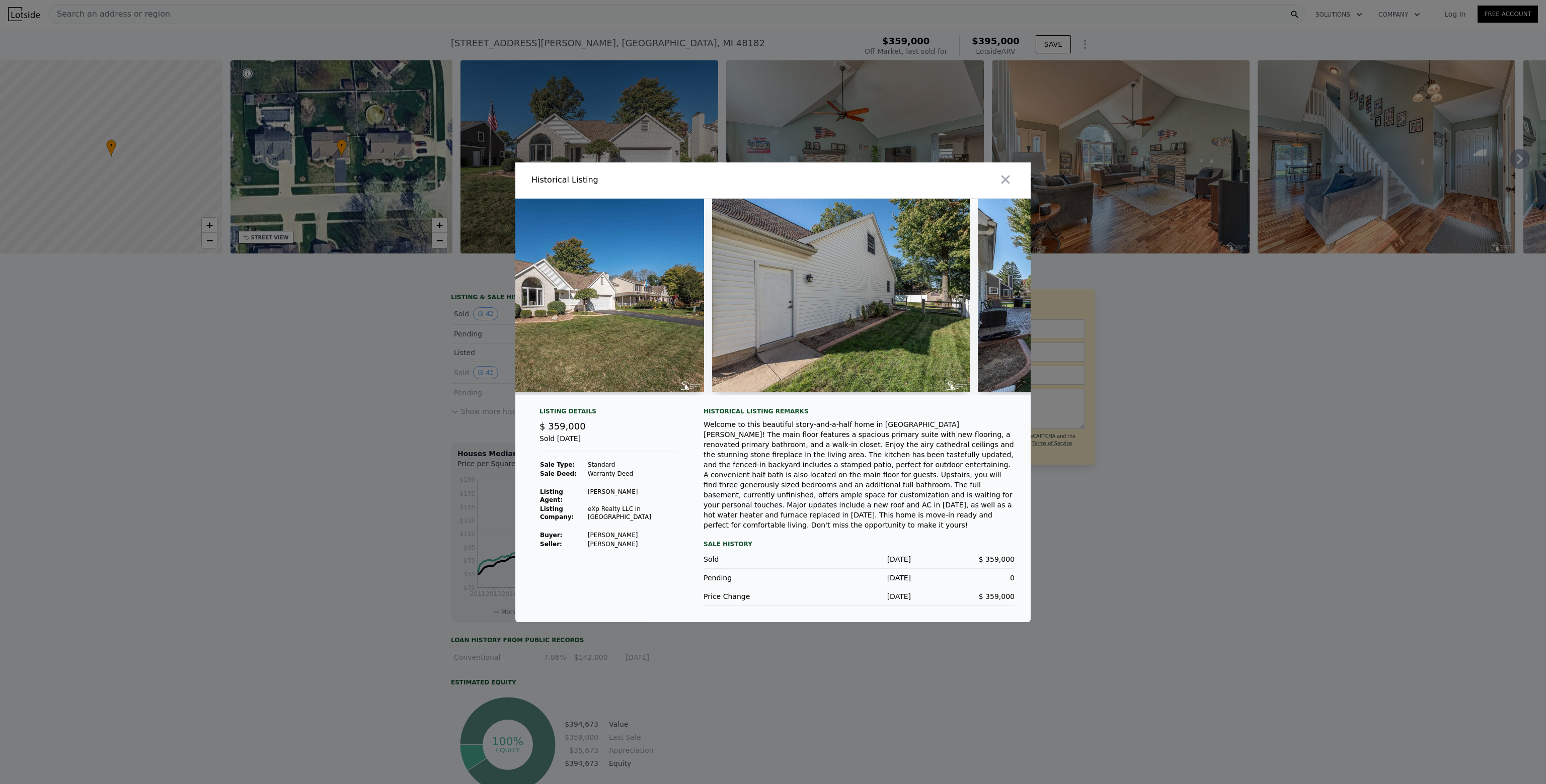
scroll to position [0, 9240]
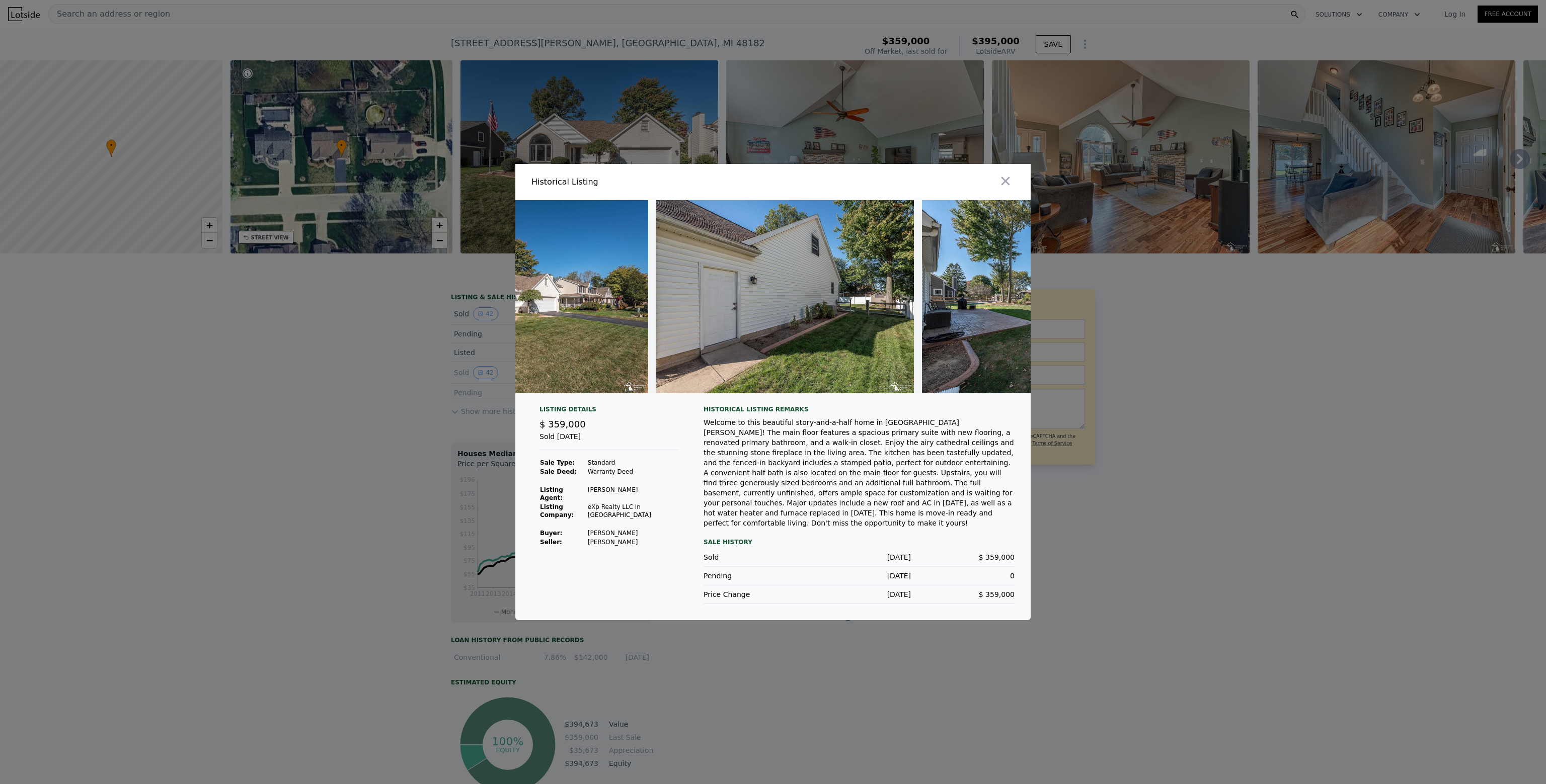
click at [1135, 416] on div at bounding box center [773, 392] width 1546 height 784
